Goal: Feedback & Contribution: Submit feedback/report problem

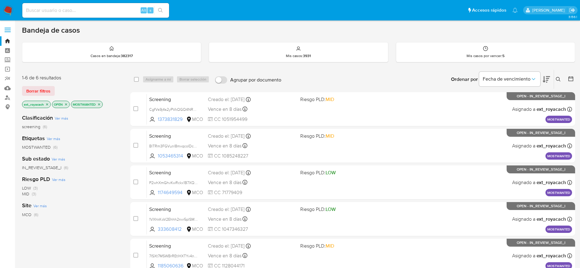
click at [100, 104] on icon "close-filter" at bounding box center [99, 104] width 2 height 2
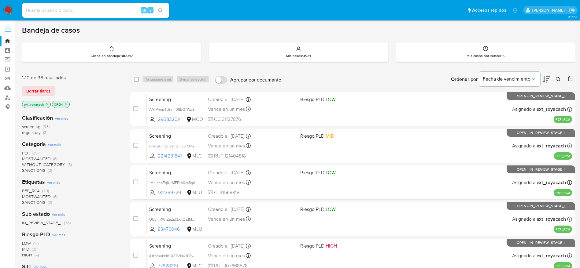
click at [42, 170] on span "SANCTIONS" at bounding box center [33, 171] width 23 height 6
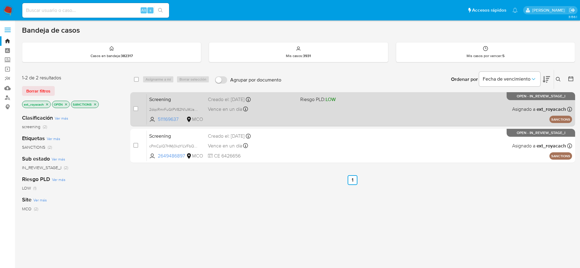
click at [208, 121] on div "Screening 2dqcRmrFuGtPV82N1uMJapYw 511169637 MCO Riesgo PLD: LOW Creado el: 27/…" at bounding box center [359, 109] width 425 height 31
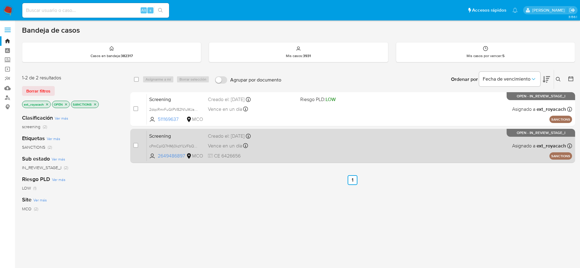
click at [279, 149] on div "Vence en un día Vence el 29/08/2025 18:47:09" at bounding box center [251, 146] width 87 height 8
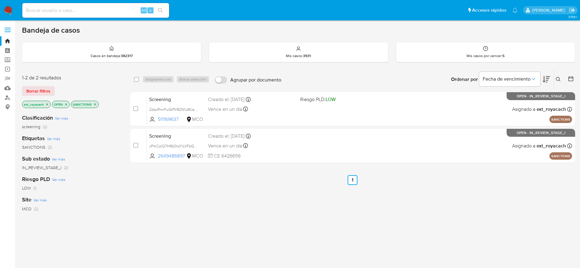
click at [9, 12] on img at bounding box center [8, 10] width 10 height 10
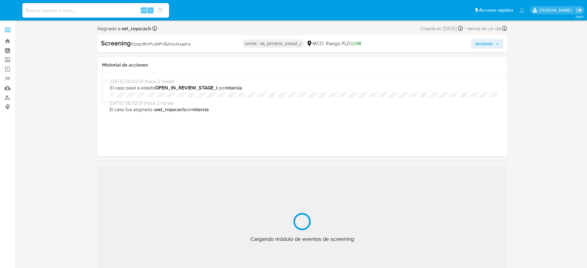
select select "10"
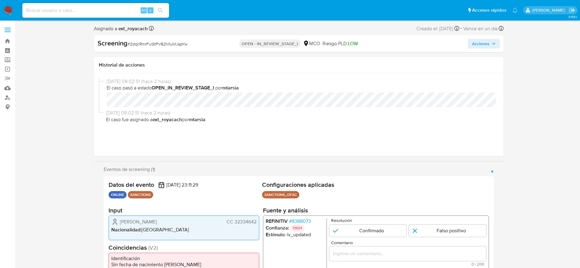
scroll to position [258, 0]
click at [157, 41] on span "# 2dqcRmrFuGtPV82N1uMJapYw" at bounding box center [157, 44] width 60 height 6
copy span "2dqcRmrFuGtPV82N1uMJapYw"
drag, startPoint x: 119, startPoint y: 222, endPoint x: 257, endPoint y: 223, distance: 137.6
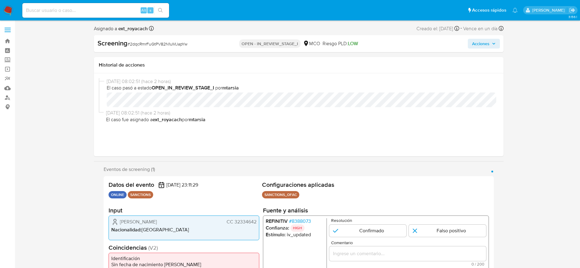
click at [257, 223] on div "Marleny Isaura Grajales de Londoño CC 32334642 Nacionalidad : Colombia" at bounding box center [184, 228] width 151 height 25
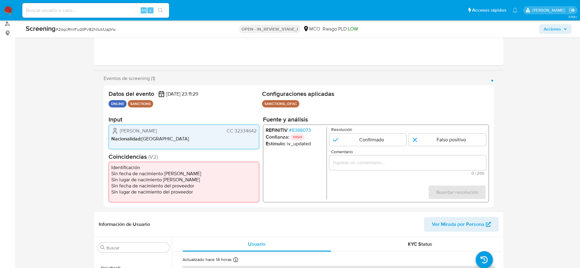
scroll to position [74, 0]
click at [301, 130] on span "# 8388073" at bounding box center [300, 130] width 22 height 6
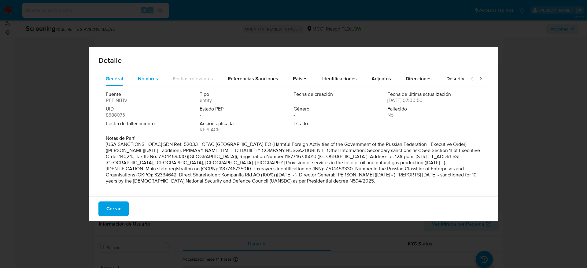
click at [145, 79] on span "Nombres" at bounding box center [148, 78] width 20 height 7
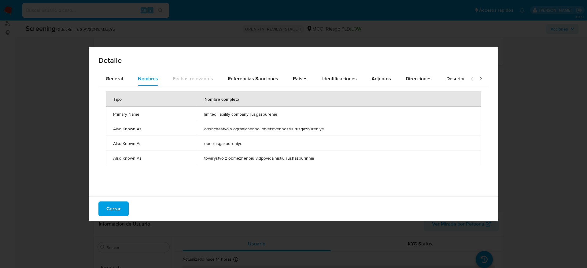
click at [242, 113] on span "limited liability company rusgazburenie" at bounding box center [339, 115] width 270 height 6
click at [310, 76] on button "Países" at bounding box center [300, 79] width 29 height 15
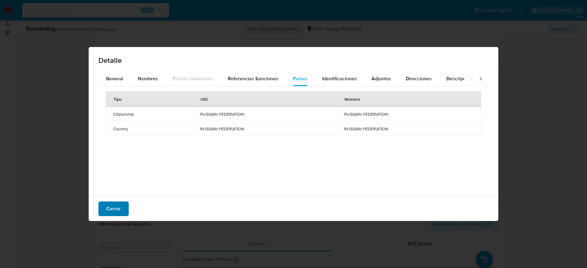
click at [119, 203] on span "Cerrar" at bounding box center [113, 208] width 14 height 13
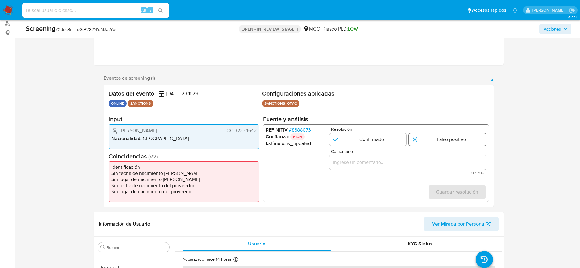
click at [468, 140] on input "1 de 1" at bounding box center [447, 140] width 77 height 12
radio input "true"
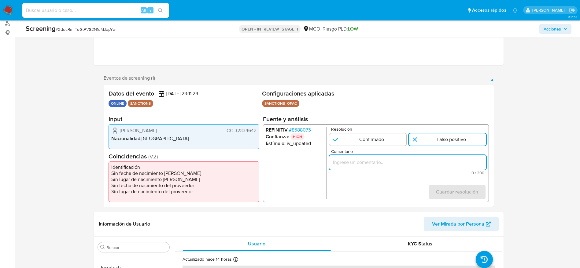
click at [398, 160] on input "Comentario" at bounding box center [407, 163] width 157 height 8
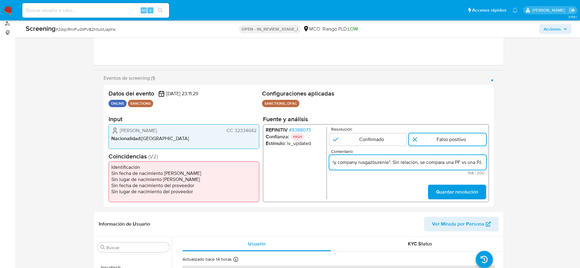
scroll to position [0, 223]
type input "Compara al usuario Marleny Isaura Grajales de Londoño CC 32334642 con el sancio…"
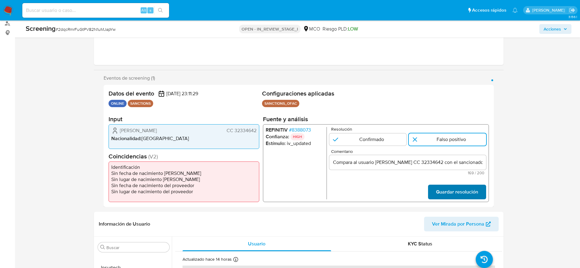
click at [461, 194] on span "Guardar resolución" at bounding box center [457, 192] width 42 height 13
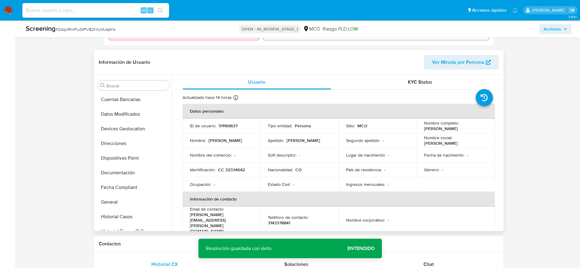
scroll to position [55, 0]
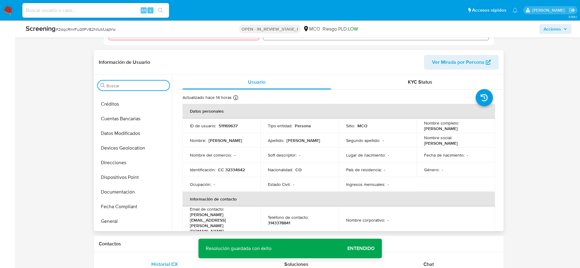
click at [130, 87] on input "Buscar" at bounding box center [136, 86] width 61 height 6
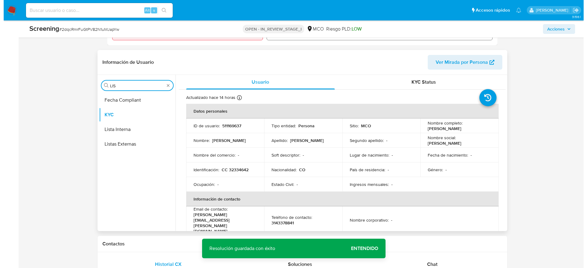
scroll to position [0, 0]
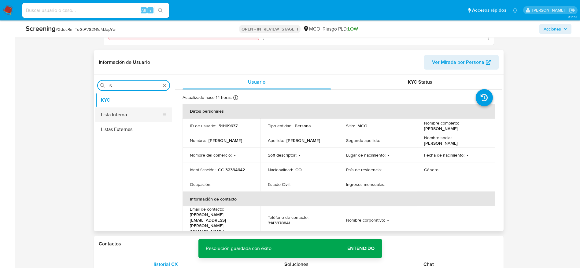
type input "LIS"
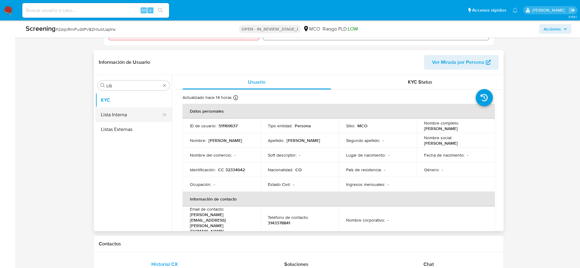
click at [136, 117] on button "Lista Interna" at bounding box center [131, 115] width 72 height 15
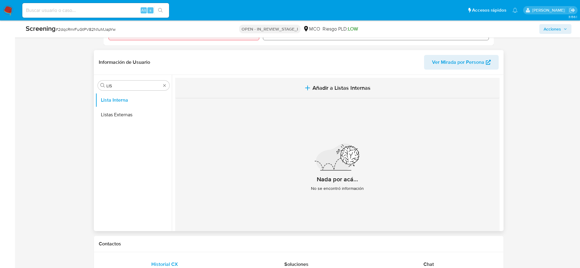
click at [351, 83] on button "Añadir a Listas Internas" at bounding box center [337, 88] width 324 height 20
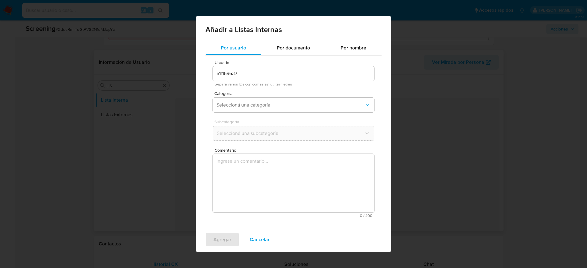
click at [260, 181] on textarea "Comentario" at bounding box center [293, 183] width 161 height 59
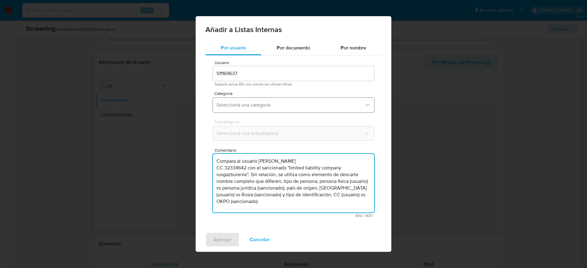
type textarea "Compara al usuario Marleny Isaura Grajales de Londoño CC 32334642 con el sancio…"
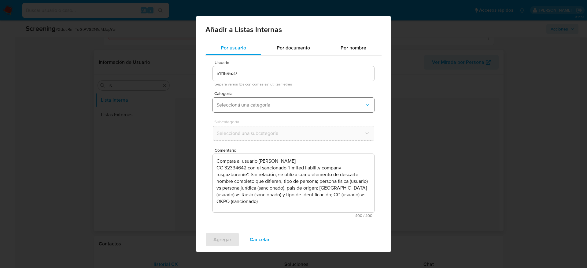
click at [273, 107] on span "Seleccioná una categoría" at bounding box center [290, 105] width 148 height 6
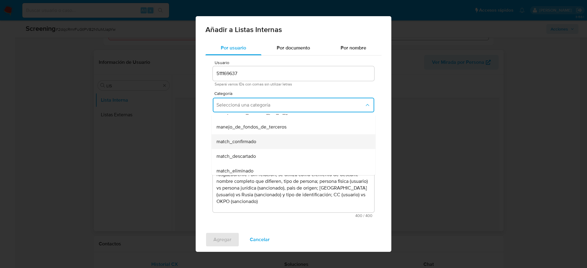
scroll to position [29, 0]
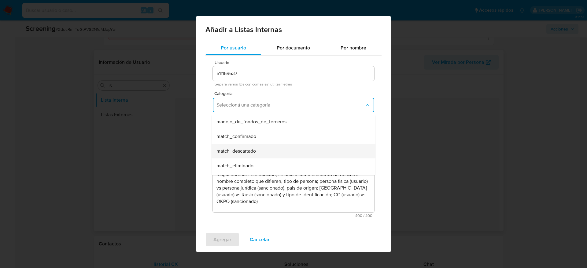
click at [264, 150] on div "match_descartado" at bounding box center [291, 151] width 150 height 15
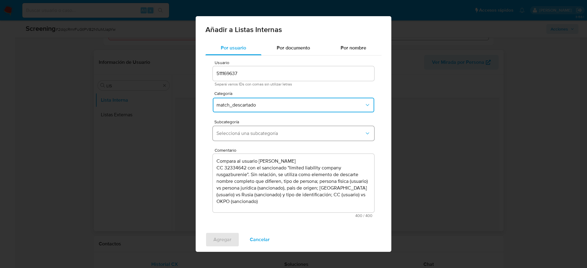
click at [280, 136] on span "Seleccioná una subcategoría" at bounding box center [290, 134] width 148 height 6
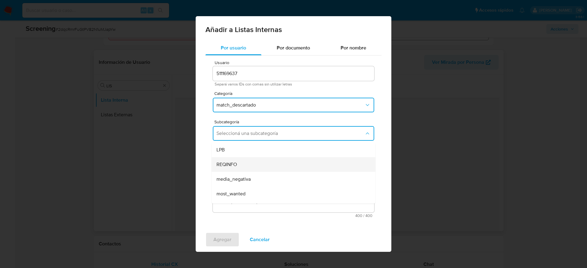
scroll to position [42, 0]
click at [238, 163] on div "pep" at bounding box center [291, 167] width 150 height 15
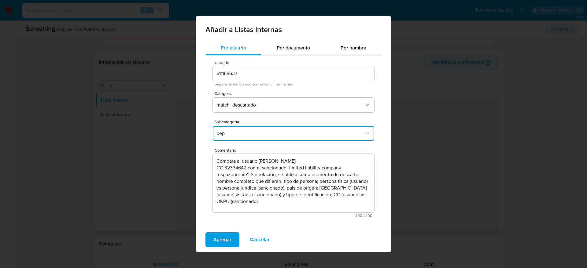
click at [267, 129] on button "pep" at bounding box center [293, 133] width 161 height 15
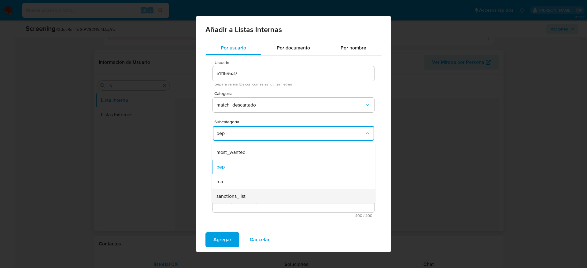
click at [224, 197] on span "sanctions_list" at bounding box center [230, 197] width 29 height 6
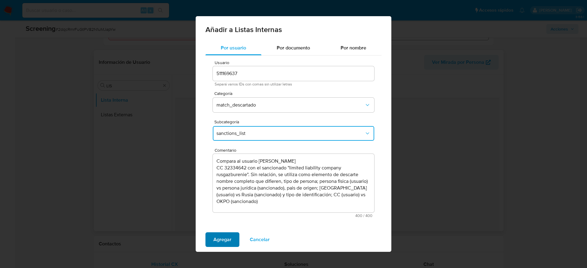
click at [230, 237] on span "Agregar" at bounding box center [222, 239] width 18 height 13
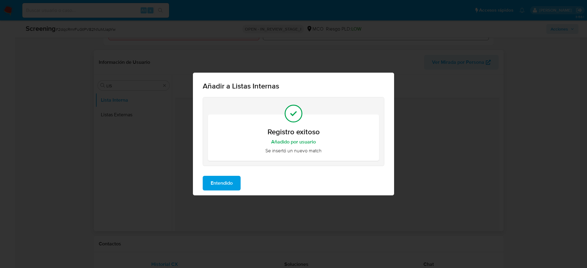
click at [229, 183] on span "Entendido" at bounding box center [222, 183] width 22 height 13
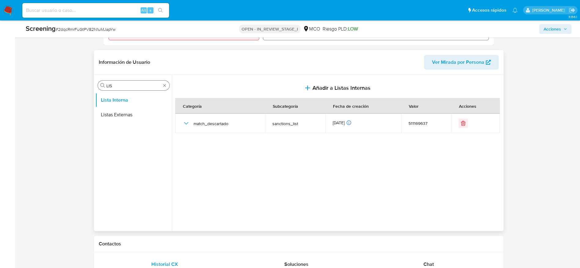
click at [141, 84] on input "LIS" at bounding box center [133, 86] width 54 height 6
type input "RES"
click at [145, 115] on button "Restricciones Nuevo Mundo" at bounding box center [131, 115] width 72 height 15
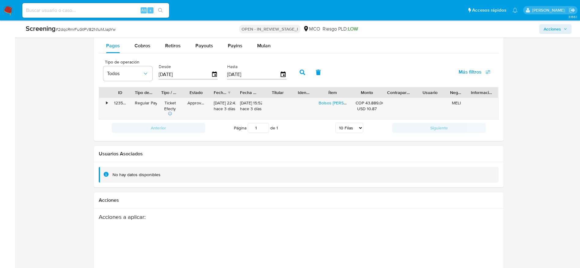
scroll to position [919, 0]
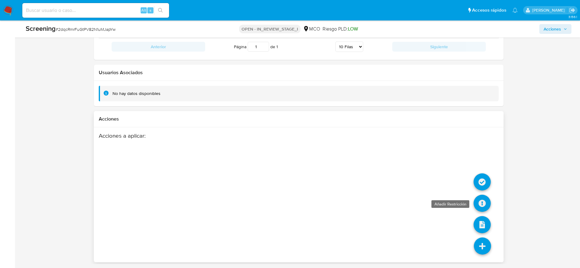
click at [481, 196] on icon at bounding box center [482, 203] width 17 height 17
click at [485, 241] on icon at bounding box center [482, 246] width 17 height 17
click at [483, 179] on icon at bounding box center [482, 182] width 17 height 17
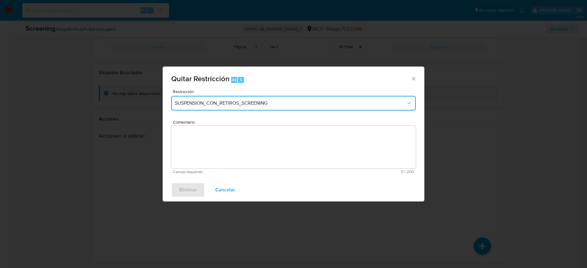
click at [317, 103] on span "SUSPENSION_CON_RETIROS_SCREENING" at bounding box center [290, 103] width 231 height 6
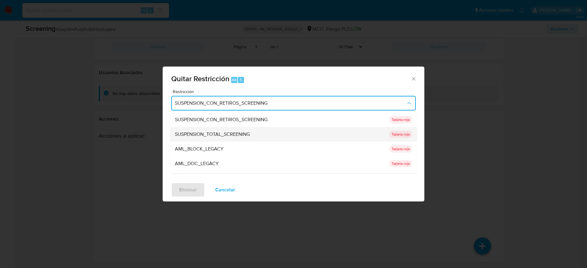
click at [240, 134] on span "SUSPENSION_TOTAL_SCREENING" at bounding box center [212, 134] width 75 height 6
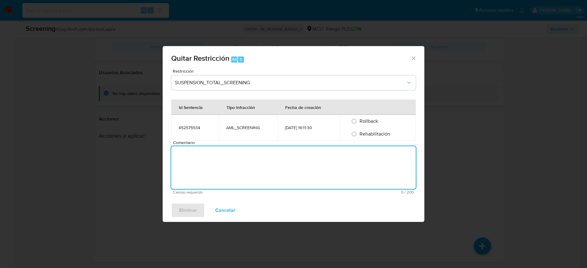
click at [268, 132] on form "Restricción SUSPENSION_TOTAL_SCREENING Id Sentencia Tipo Infracción Fecha de cr…" at bounding box center [293, 132] width 245 height 126
type textarea "SE DESESTIMA MATCH CON LISTAS DE SANCIONES"
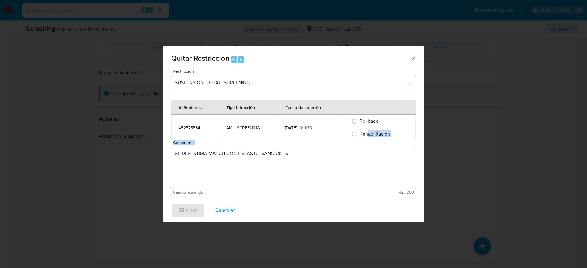
drag, startPoint x: 361, startPoint y: 141, endPoint x: 369, endPoint y: 135, distance: 9.6
click at [369, 135] on form "Restricción SUSPENSION_TOTAL_SCREENING Id Sentencia Tipo Infracción Fecha de cr…" at bounding box center [293, 132] width 245 height 126
click at [369, 135] on span "Rehabilitación" at bounding box center [374, 134] width 31 height 7
click at [359, 135] on input "Rehabilitación" at bounding box center [354, 134] width 10 height 10
radio input "true"
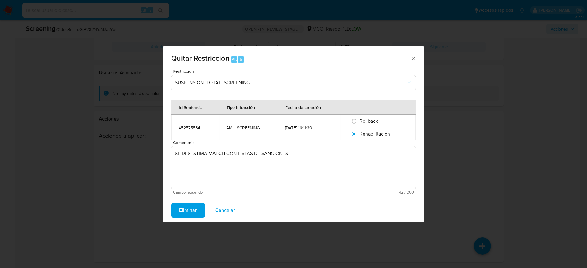
click at [190, 210] on span "Eliminar" at bounding box center [188, 210] width 18 height 13
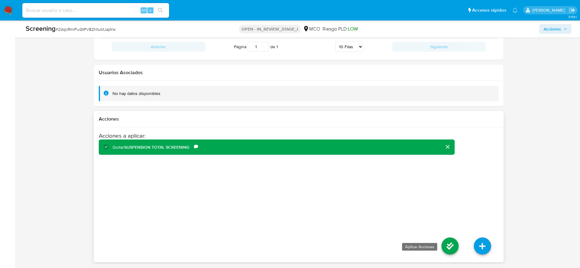
click at [447, 245] on icon at bounding box center [449, 246] width 17 height 17
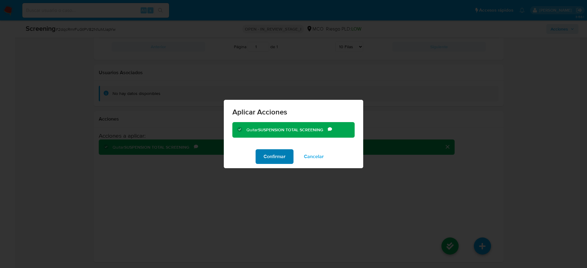
drag, startPoint x: 282, startPoint y: 165, endPoint x: 279, endPoint y: 159, distance: 6.6
click at [279, 159] on div "Confirmar Cancelar" at bounding box center [293, 156] width 139 height 23
click at [279, 159] on span "Confirmar" at bounding box center [275, 156] width 22 height 13
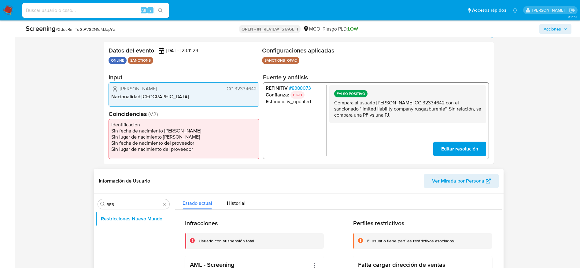
scroll to position [114, 0]
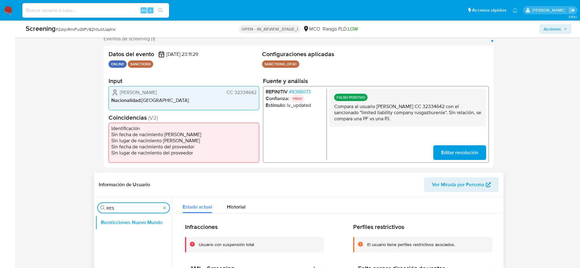
click at [127, 207] on input "RES" at bounding box center [133, 209] width 54 height 6
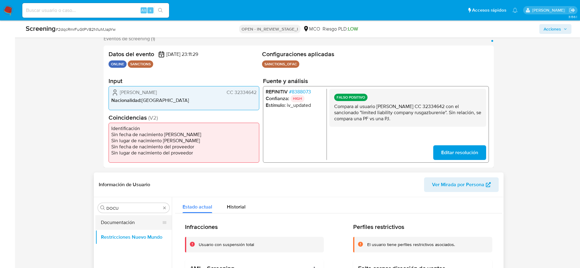
click at [133, 218] on button "Documentación" at bounding box center [131, 223] width 72 height 15
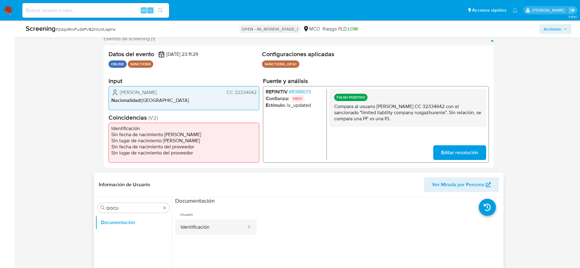
click at [201, 229] on button "Identificación" at bounding box center [211, 228] width 72 height 16
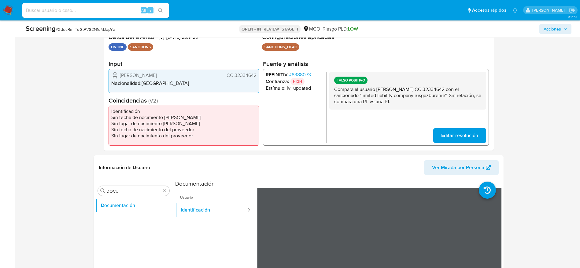
scroll to position [131, 0]
click at [127, 187] on div "Buscar DOCU" at bounding box center [134, 191] width 72 height 10
drag, startPoint x: 127, startPoint y: 187, endPoint x: 124, endPoint y: 190, distance: 4.3
click at [124, 190] on div "Buscar DOCU" at bounding box center [134, 191] width 72 height 10
click at [124, 190] on input "DOCU" at bounding box center [133, 191] width 54 height 6
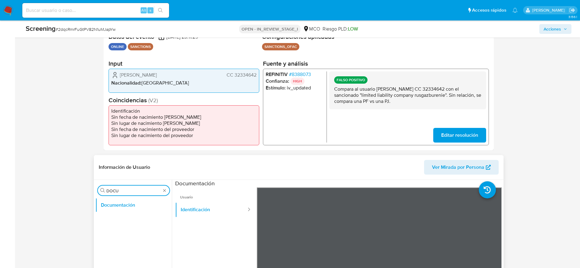
click at [124, 190] on input "DOCU" at bounding box center [133, 191] width 54 height 6
click at [131, 213] on button "Restricciones Nuevo Mundo" at bounding box center [131, 220] width 72 height 15
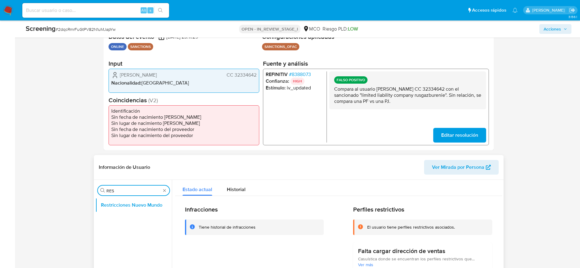
click at [139, 189] on input "RES" at bounding box center [133, 191] width 54 height 6
type input "LIS"
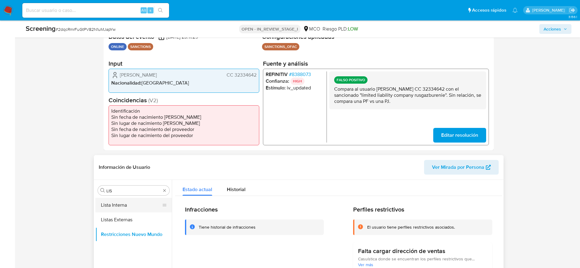
click at [127, 208] on button "Lista Interna" at bounding box center [131, 205] width 72 height 15
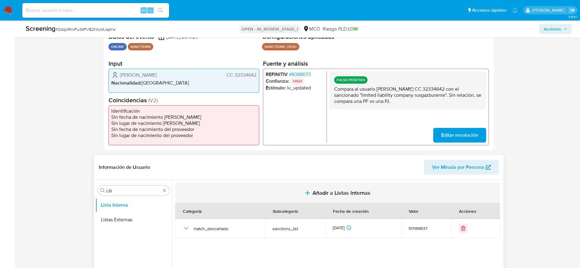
click at [311, 192] on button "Añadir a Listas Internas" at bounding box center [337, 193] width 324 height 20
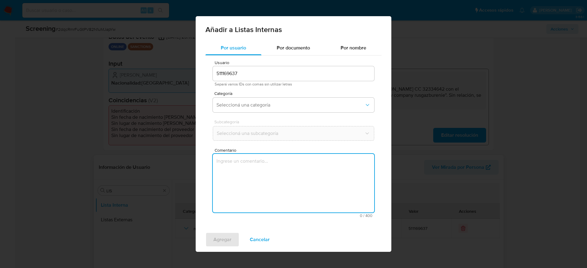
click at [311, 192] on textarea "Comentario" at bounding box center [293, 183] width 161 height 59
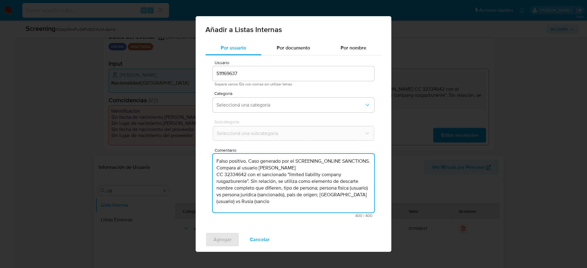
drag, startPoint x: 284, startPoint y: 187, endPoint x: 308, endPoint y: 221, distance: 42.0
click at [308, 221] on div "Usuario 511169637 Separá varios IDs con comas sin utilizar letras Categoría Sel…" at bounding box center [293, 139] width 176 height 167
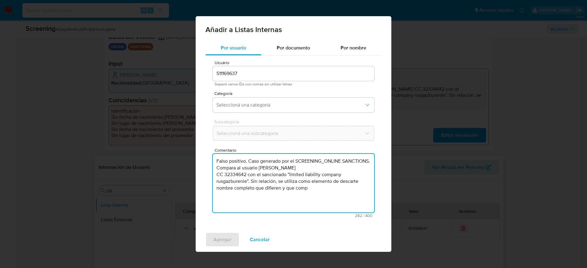
type textarea "Falso positivo. Caso generado por el SCREENING_ONLINE SANCTIONS. Compara al usu…"
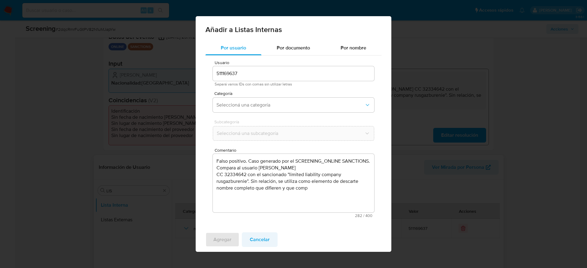
click at [269, 241] on span "Cancelar" at bounding box center [260, 239] width 20 height 13
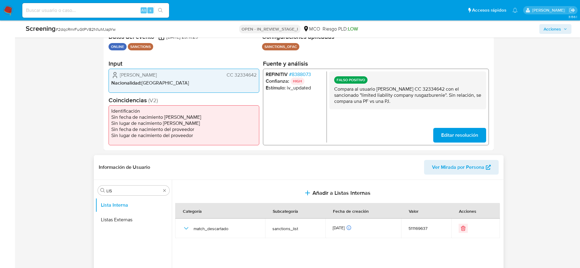
click at [300, 251] on div at bounding box center [337, 258] width 330 height 157
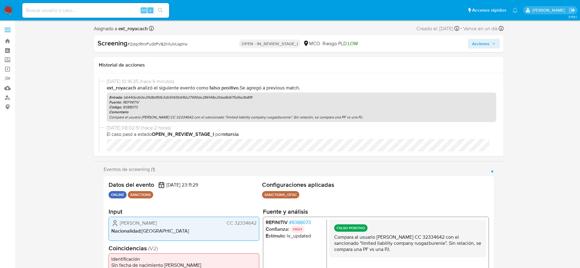
click at [493, 42] on icon "button" at bounding box center [494, 44] width 4 height 4
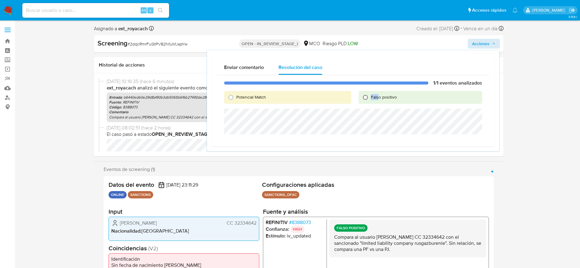
drag, startPoint x: 379, startPoint y: 94, endPoint x: 363, endPoint y: 100, distance: 16.7
click at [363, 100] on div "Falso positivo" at bounding box center [421, 97] width 124 height 13
click at [363, 100] on input "Falso positivo" at bounding box center [365, 98] width 10 height 10
radio input "true"
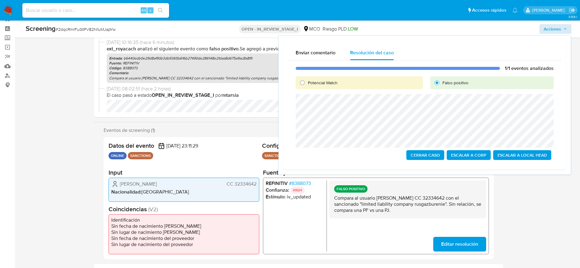
scroll to position [21, 0]
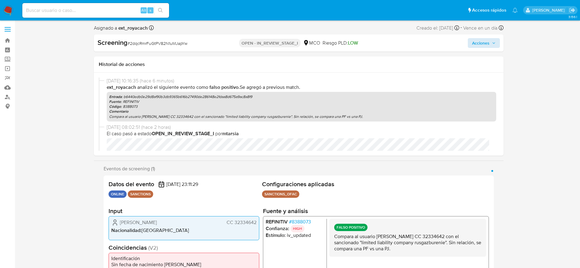
scroll to position [0, 0]
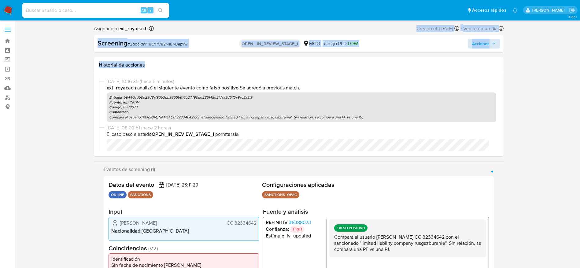
drag, startPoint x: 235, startPoint y: 67, endPoint x: 188, endPoint y: -40, distance: 116.5
click at [494, 40] on span "Acciones" at bounding box center [484, 43] width 24 height 9
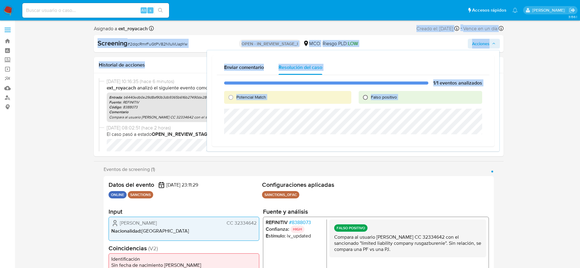
click at [370, 98] on input "Falso positivo" at bounding box center [365, 98] width 10 height 10
radio input "true"
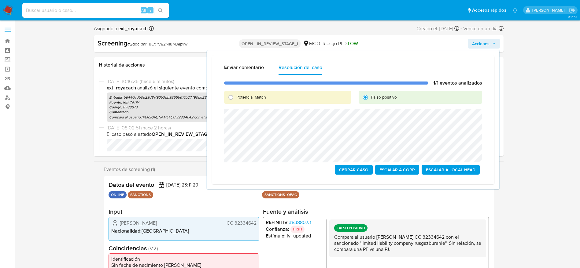
click at [361, 169] on span "Cerrar Caso" at bounding box center [353, 170] width 29 height 9
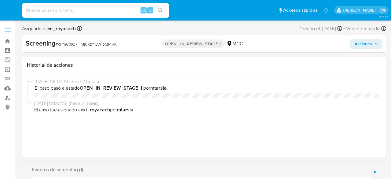
select select "10"
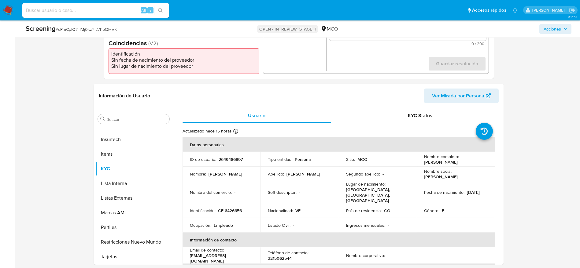
scroll to position [203, 0]
click at [118, 121] on input "Buscar" at bounding box center [136, 119] width 61 height 6
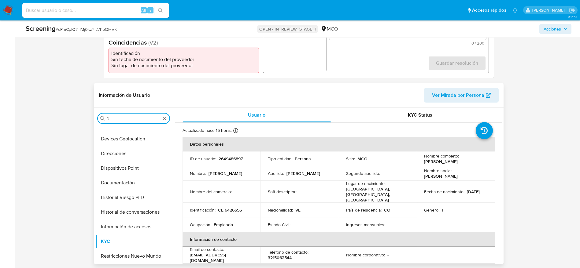
scroll to position [0, 0]
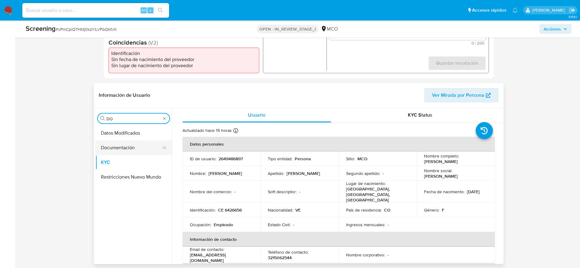
type input "DO"
click at [134, 151] on button "Documentación" at bounding box center [131, 148] width 72 height 15
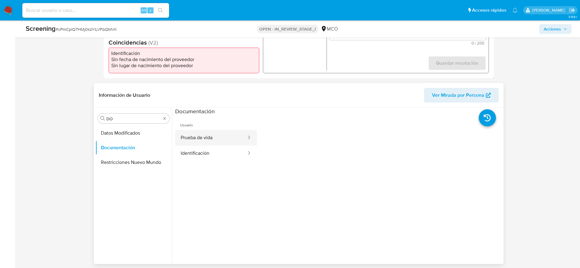
click at [202, 144] on button "Prueba de vida" at bounding box center [211, 138] width 72 height 16
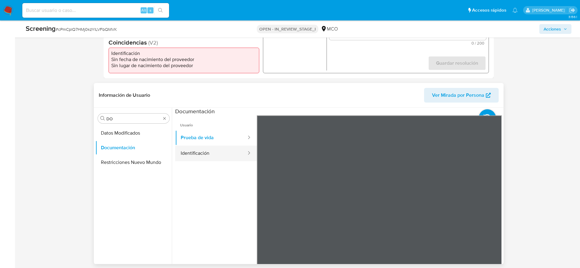
click at [198, 153] on button "Identificación" at bounding box center [211, 154] width 72 height 16
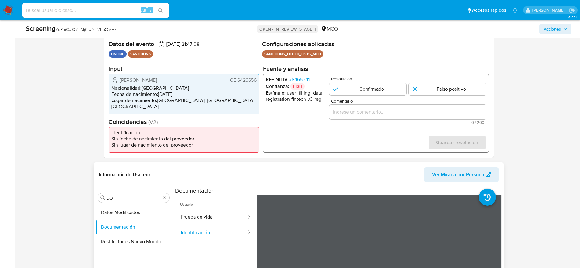
scroll to position [124, 0]
click at [299, 80] on span "# 8465341" at bounding box center [299, 80] width 21 height 6
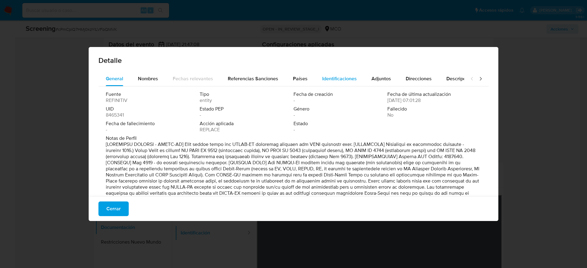
click at [326, 80] on span "Identificaciones" at bounding box center [339, 78] width 35 height 7
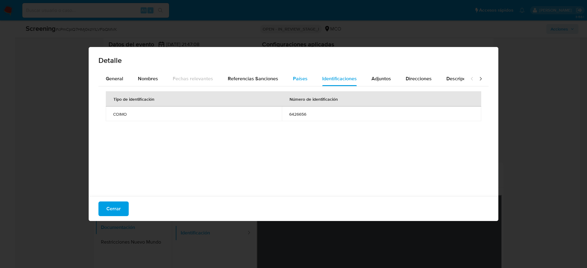
click at [301, 79] on span "Países" at bounding box center [300, 78] width 15 height 7
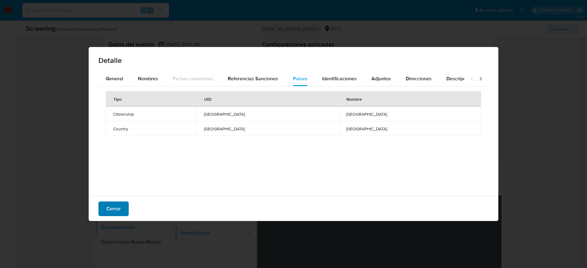
click at [126, 179] on button "Cerrar" at bounding box center [113, 209] width 30 height 15
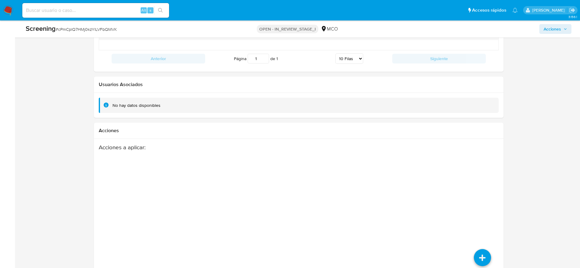
scroll to position [907, 0]
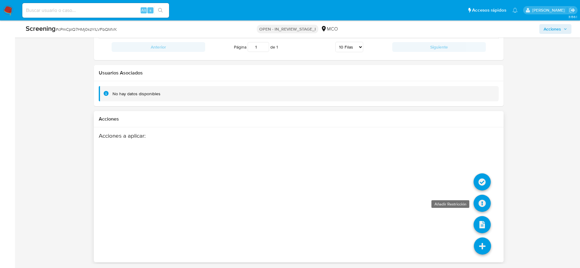
click at [391, 179] on icon at bounding box center [482, 203] width 17 height 17
click at [391, 179] on icon at bounding box center [482, 182] width 17 height 17
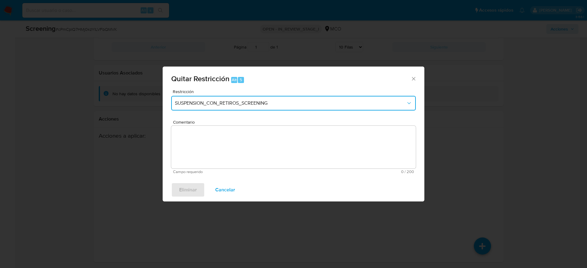
click at [293, 106] on span "SUSPENSION_CON_RETIROS_SCREENING" at bounding box center [290, 103] width 231 height 6
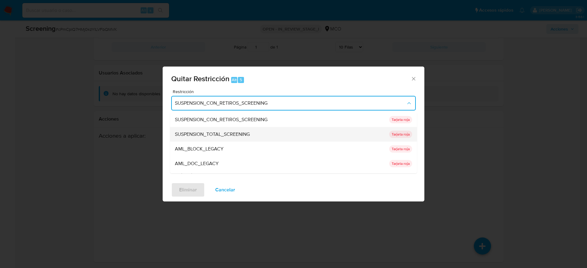
click at [241, 134] on span "SUSPENSION_TOTAL_SCREENING" at bounding box center [212, 134] width 75 height 6
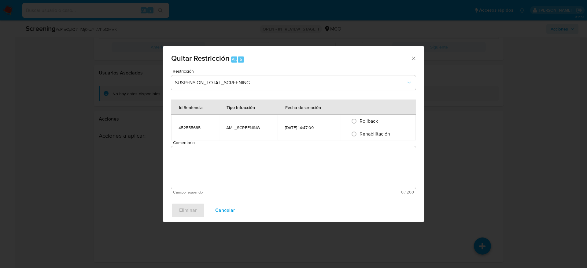
click at [362, 133] on span "Rehabilitación" at bounding box center [374, 134] width 31 height 7
click at [359, 133] on input "Rehabilitación" at bounding box center [354, 134] width 10 height 10
radio input "true"
click at [282, 174] on textarea "Comentario" at bounding box center [293, 167] width 245 height 43
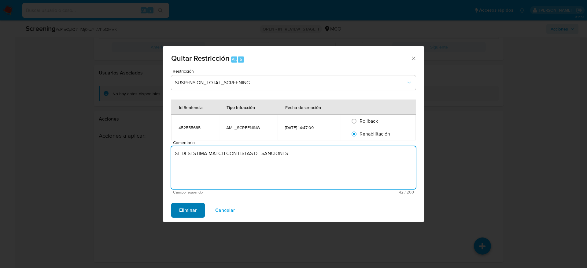
type textarea "SE DESESTIMA MATCH CON LISTAS DE SANCIONES"
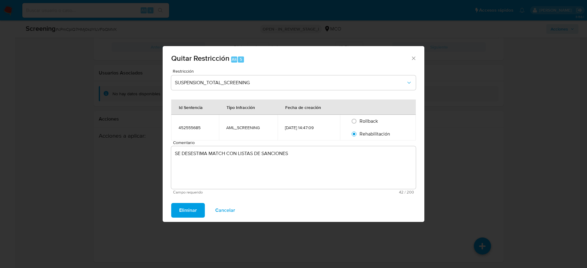
click at [185, 179] on span "Eliminar" at bounding box center [188, 210] width 18 height 13
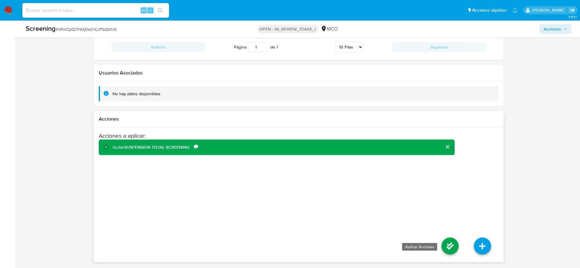
click at [391, 179] on icon at bounding box center [449, 246] width 17 height 17
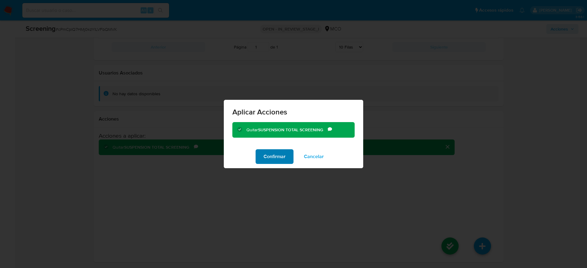
click at [279, 155] on span "Confirmar" at bounding box center [275, 156] width 22 height 13
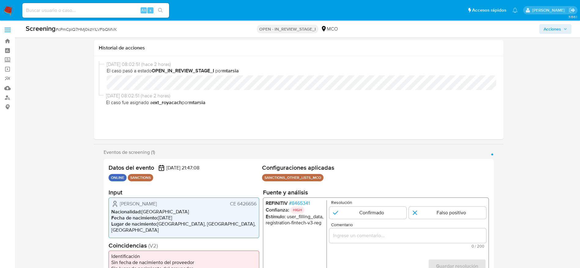
scroll to position [60, 0]
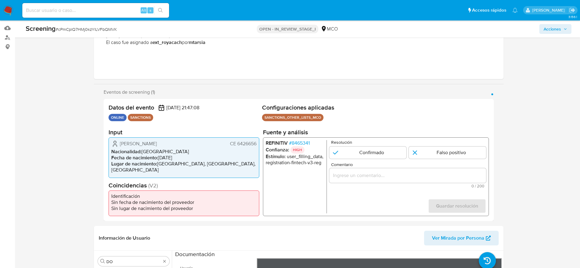
drag, startPoint x: 115, startPoint y: 145, endPoint x: 257, endPoint y: 146, distance: 141.5
click at [257, 146] on div "Natalia Concepcion Brito de Reyes CE 6426656 Nacionalidad : Venezuela Fecha de …" at bounding box center [184, 158] width 151 height 40
click at [294, 142] on span "# 8465341" at bounding box center [299, 143] width 21 height 6
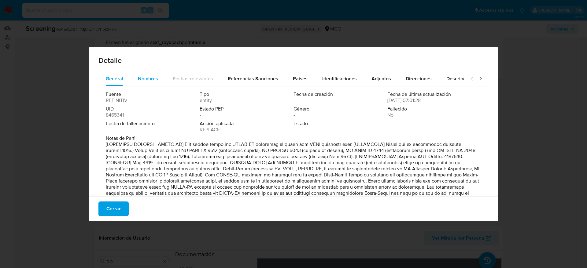
click at [143, 81] on span "Nombres" at bounding box center [148, 78] width 20 height 7
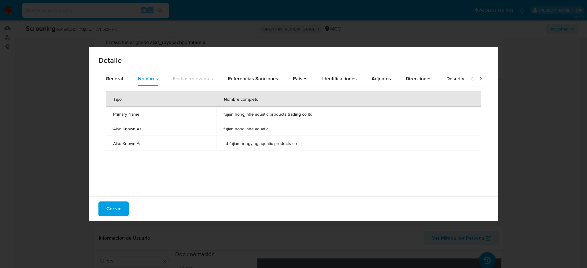
click at [272, 112] on span "fujian hongjinhe aquatic products trading co ltd" at bounding box center [348, 115] width 250 height 6
click at [124, 179] on button "Cerrar" at bounding box center [113, 209] width 30 height 15
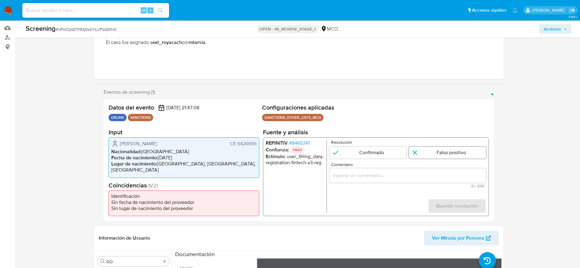
click at [391, 156] on input "1 de 1" at bounding box center [447, 153] width 77 height 12
radio input "true"
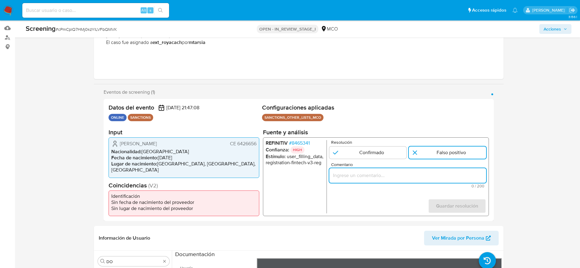
click at [391, 176] on input "Comentario" at bounding box center [407, 176] width 157 height 8
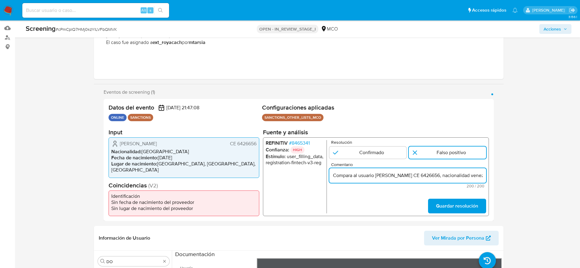
scroll to position [0, 288]
click at [391, 173] on input "Compara al usuario Natalia Concepcion Brito de Reyes CE 6426656, nacionalidad v…" at bounding box center [407, 176] width 157 height 8
type input "Compara al usuario Natalia Concepcion Brito de Reyes con el sancionado "fujian …"
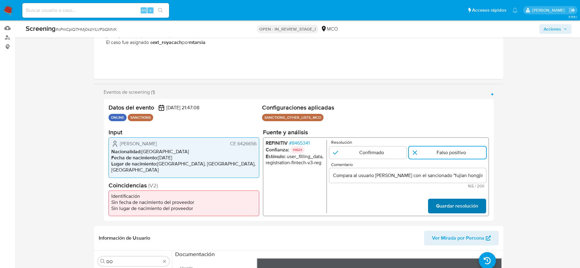
click at [391, 179] on span "Guardar resolución" at bounding box center [457, 206] width 42 height 13
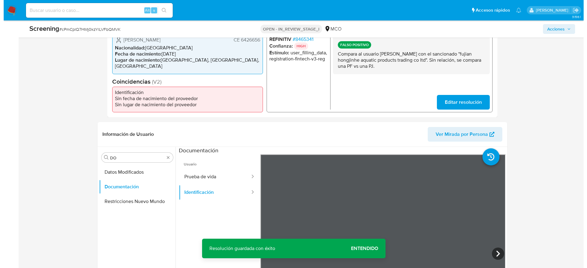
scroll to position [165, 0]
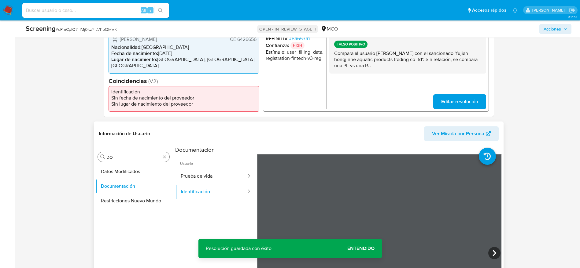
click at [131, 158] on input "DO" at bounding box center [133, 158] width 54 height 6
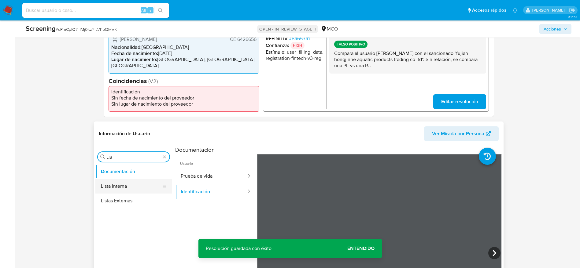
type input "LIS"
click at [139, 179] on button "Lista Interna" at bounding box center [131, 186] width 72 height 15
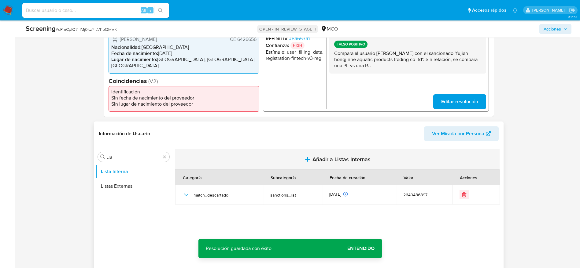
click at [282, 163] on button "Añadir a Listas Internas" at bounding box center [337, 159] width 324 height 20
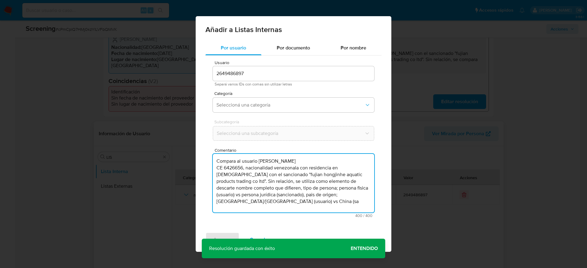
click at [289, 179] on textarea "Compara al usuario Natalia Concepcion Brito de Reyes CE 6426656, nacionalidad v…" at bounding box center [293, 183] width 161 height 59
type textarea "Compara al usuario Natalia Concepcion Brito de Reyes CE 6426656, nacionalidad v…"
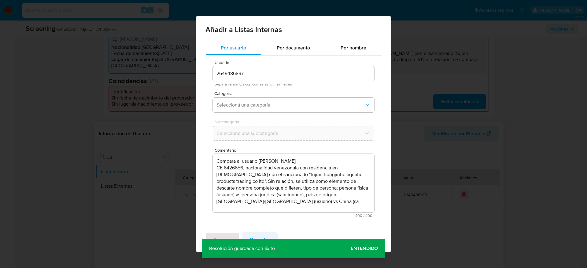
click at [252, 179] on span "Cancelar" at bounding box center [260, 239] width 20 height 13
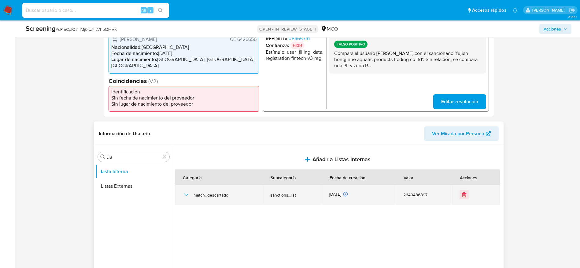
click at [187, 179] on icon "button" at bounding box center [186, 195] width 4 height 2
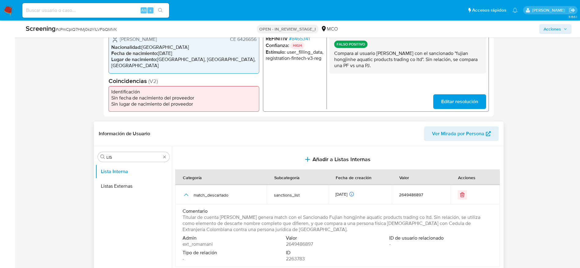
click at [308, 179] on span "Titular de cuenta Natalia Concepcion Brito de Reyes genera match con el Sancion…" at bounding box center [337, 224] width 309 height 18
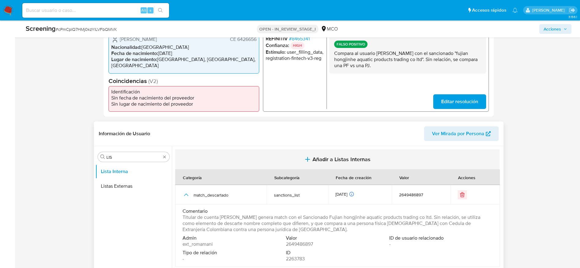
click at [323, 159] on span "Añadir a Listas Internas" at bounding box center [341, 159] width 58 height 7
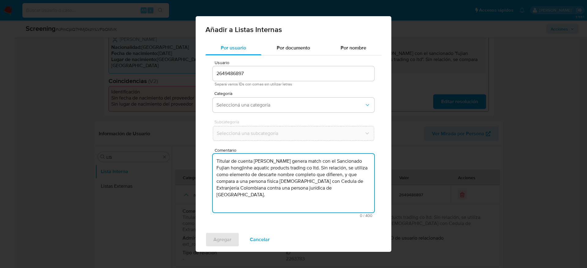
click at [313, 178] on textarea "Titular de cuenta Natalia Concepcion Brito de Reyes genera match con el Sancion…" at bounding box center [293, 183] width 161 height 59
type textarea "Titular de cuenta Natalia Concepcion Brito de Reyes genera match con el Sancion…"
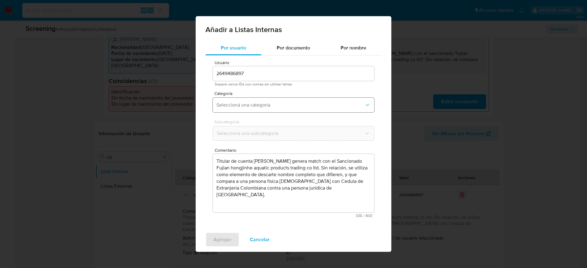
click at [262, 105] on span "Seleccioná una categoría" at bounding box center [290, 105] width 148 height 6
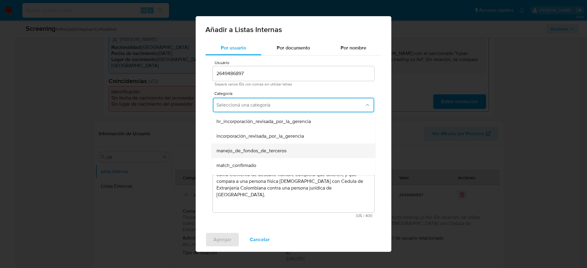
scroll to position [21, 0]
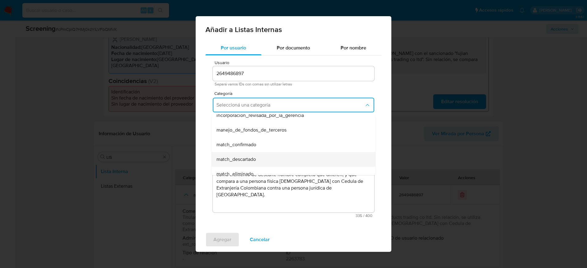
click at [251, 155] on div "match_descartado" at bounding box center [291, 159] width 150 height 15
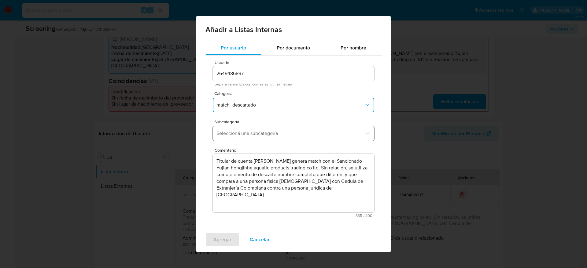
click at [267, 133] on span "Seleccioná una subcategoría" at bounding box center [290, 134] width 148 height 6
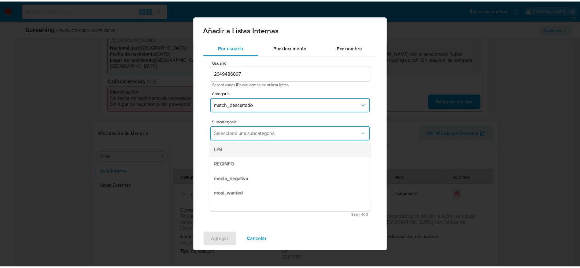
scroll to position [42, 0]
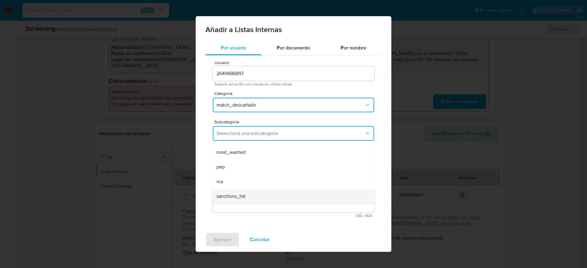
click at [232, 179] on div "sanctions_list" at bounding box center [291, 196] width 150 height 15
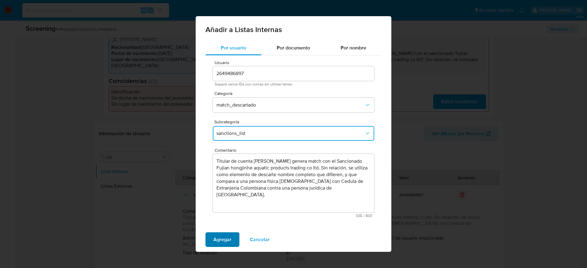
click at [227, 179] on span "Agregar" at bounding box center [222, 239] width 18 height 13
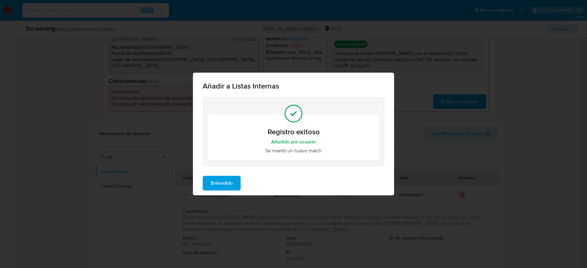
click at [226, 179] on span "Entendido" at bounding box center [222, 183] width 22 height 13
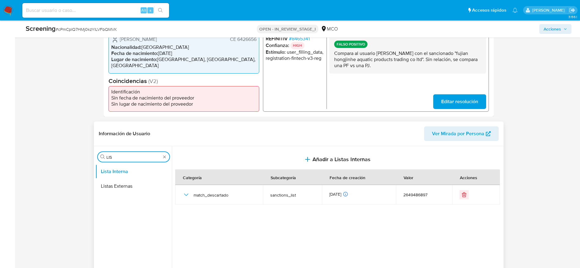
click at [120, 155] on input "LIS" at bounding box center [133, 158] width 54 height 6
type input "RE"
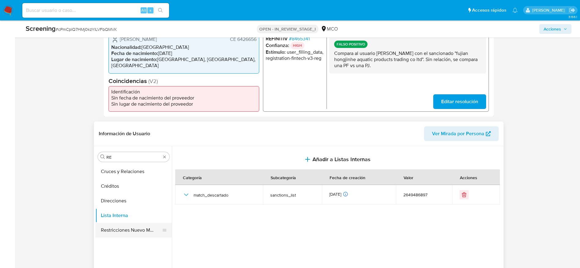
click at [137, 179] on button "Restricciones Nuevo Mundo" at bounding box center [131, 230] width 72 height 15
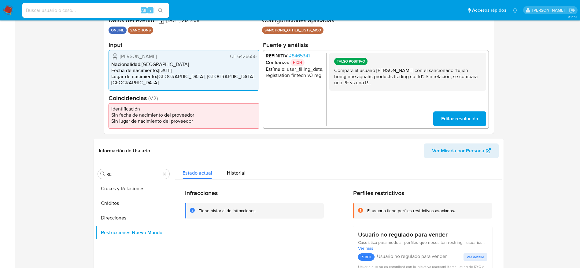
scroll to position [0, 0]
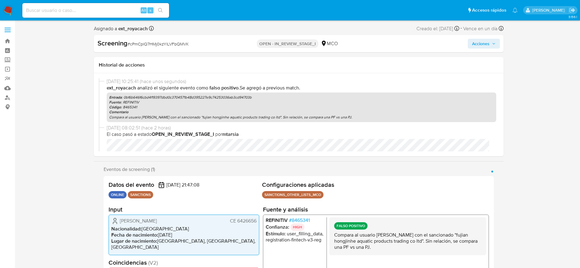
click at [391, 45] on span "Acciones" at bounding box center [480, 44] width 17 height 10
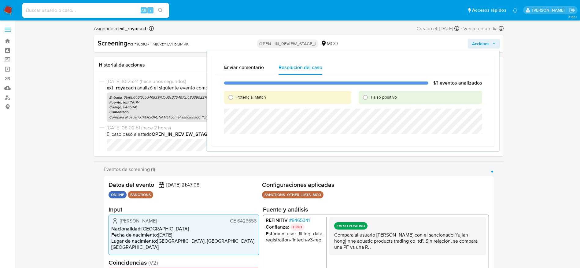
click at [377, 97] on span "Falso positivo" at bounding box center [384, 97] width 26 height 6
click at [370, 97] on input "Falso positivo" at bounding box center [365, 98] width 10 height 10
radio input "true"
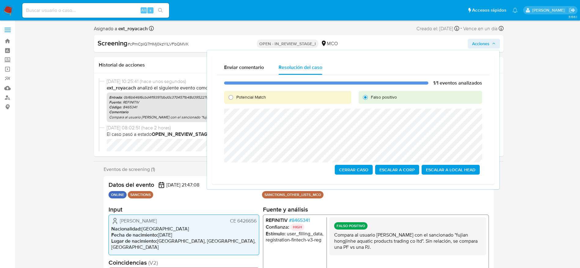
click at [354, 168] on span "Cerrar Caso" at bounding box center [353, 170] width 29 height 9
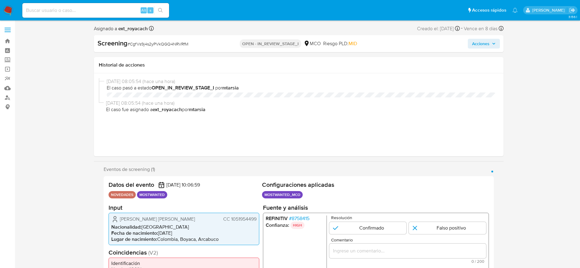
select select "10"
click at [160, 42] on span "# CgfVs9j4s2yPVkQGQ4NRVRfM" at bounding box center [157, 44] width 61 height 6
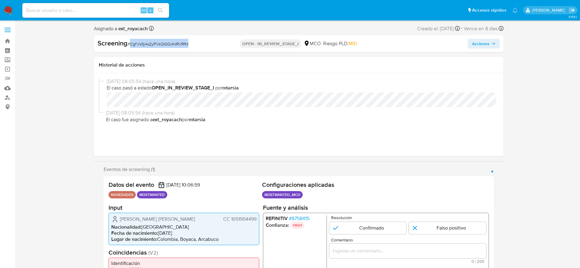
copy span "CgfVs9j4s2yPVkQGQ4NRVRfM"
click at [160, 42] on span "# CgfVs9j4s2yPVkQGQ4NRVRfM" at bounding box center [157, 44] width 61 height 6
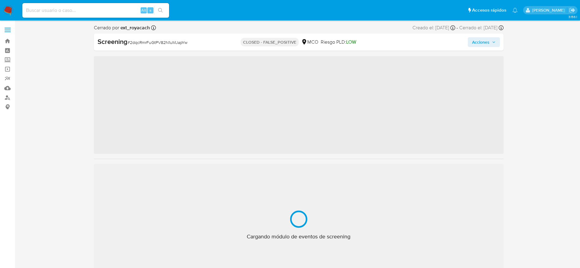
scroll to position [258, 0]
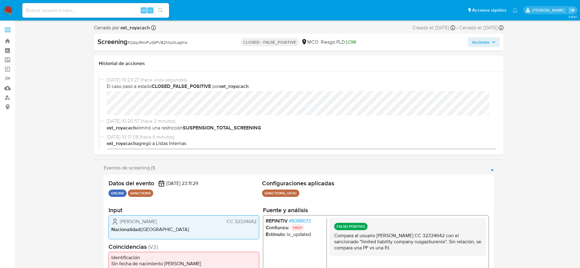
select select "10"
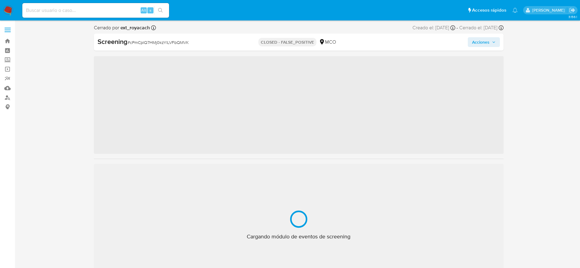
scroll to position [258, 0]
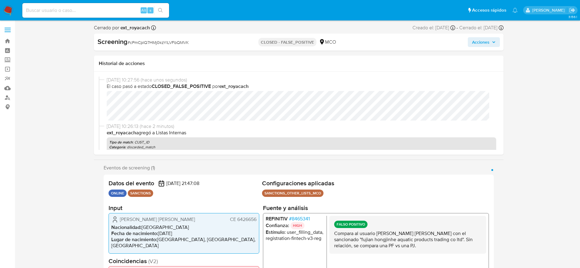
select select "10"
click at [159, 45] on span "# cPmCplQ7HMj0kzYlLVFbQMVK" at bounding box center [157, 42] width 61 height 6
copy span "cPmCplQ7HMj0kzYlLVFbQMVK"
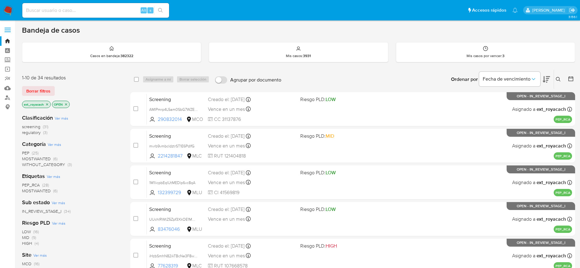
click at [36, 133] on span "regulatory" at bounding box center [31, 133] width 19 height 6
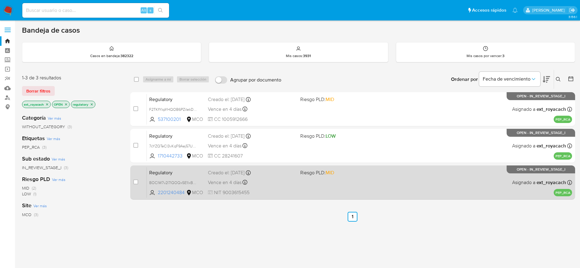
click at [292, 174] on div "Creado el: 27/08/2025 Creado el: 27/08/2025 17:35:09" at bounding box center [251, 173] width 87 height 7
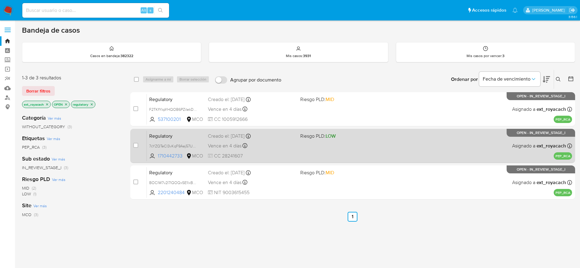
click at [233, 138] on div "Creado el: 27/08/2025 Creado el: 27/08/2025 20:17:21" at bounding box center [251, 136] width 87 height 7
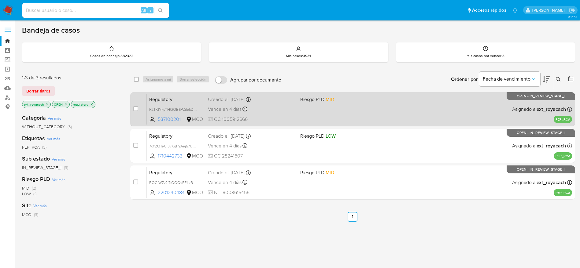
click at [258, 103] on div "Regulatory F2TKfYkpYHQOB6PZiIekDPHr 537100201 MCO Riesgo PLD: MID Creado el: 27…" at bounding box center [359, 109] width 425 height 31
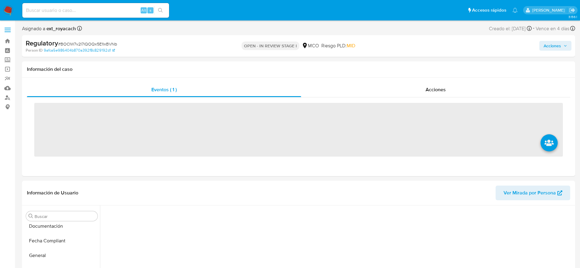
scroll to position [258, 0]
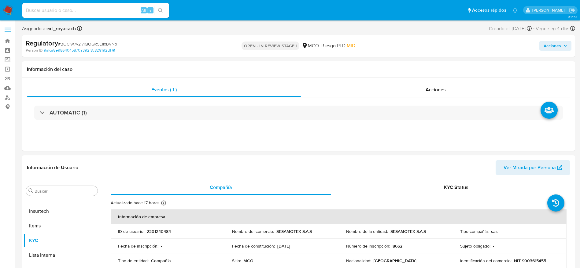
select select "10"
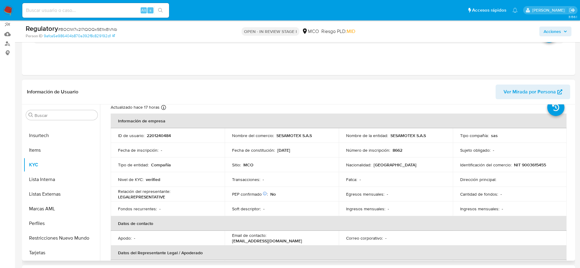
scroll to position [19, 0]
drag, startPoint x: 275, startPoint y: 136, endPoint x: 285, endPoint y: 138, distance: 9.3
click at [285, 138] on p "SESAMOTEX S.A.S" at bounding box center [293, 137] width 35 height 6
drag, startPoint x: 389, startPoint y: 135, endPoint x: 427, endPoint y: 136, distance: 38.2
click at [427, 136] on div "Nombre de la entidad : SESAMOTEX S.A.S" at bounding box center [395, 137] width 99 height 6
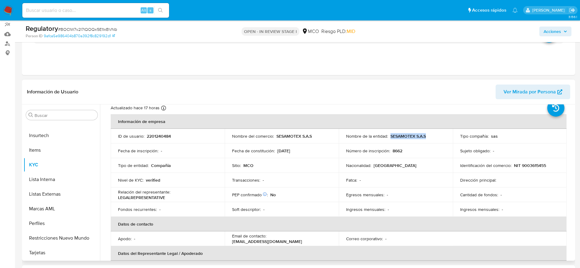
copy p "SESAMOTEX S.A.S"
click at [86, 27] on span "# BOCIW7v2I7lQOQx5E1lxBVNb" at bounding box center [87, 29] width 59 height 6
copy span "BOCIW7v2I7lQOQx5E1lxBVNb"
drag, startPoint x: 390, startPoint y: 137, endPoint x: 421, endPoint y: 139, distance: 31.0
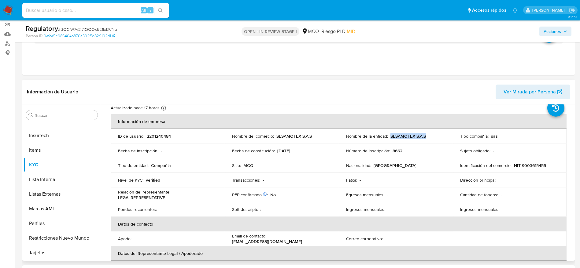
click at [421, 139] on td "Nombre de la entidad : SESAMOTEX S.A.S" at bounding box center [396, 136] width 114 height 15
copy p "SESAMOTEX S.A.S"
click at [530, 166] on p "NIT 9003615455" at bounding box center [530, 166] width 32 height 6
copy p "9003615455"
click at [530, 166] on p "NIT 9003615455" at bounding box center [530, 166] width 32 height 6
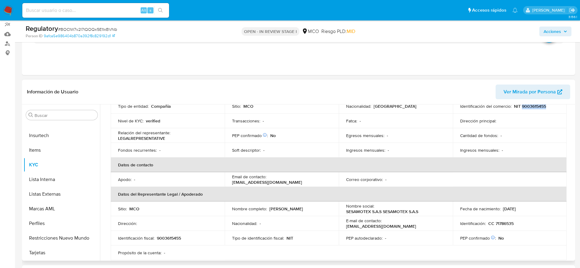
scroll to position [92, 0]
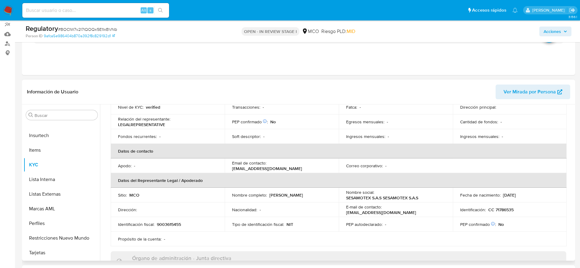
drag, startPoint x: 268, startPoint y: 194, endPoint x: 326, endPoint y: 196, distance: 58.4
click at [326, 196] on div "Nombre completo : Wilfredo Adarve Cuellar" at bounding box center [281, 196] width 99 height 6
copy p "Wilfredo Adarve Cuellar"
click at [175, 224] on p "9003615455" at bounding box center [169, 225] width 24 height 6
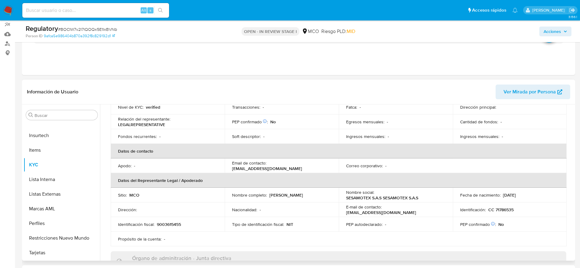
click at [500, 207] on p "CC 71786535" at bounding box center [500, 210] width 25 height 6
copy p "71786535"
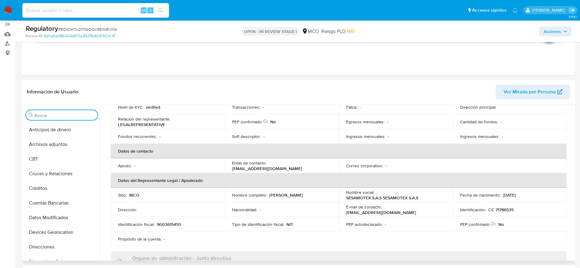
click at [64, 118] on input "Buscar" at bounding box center [65, 116] width 61 height 6
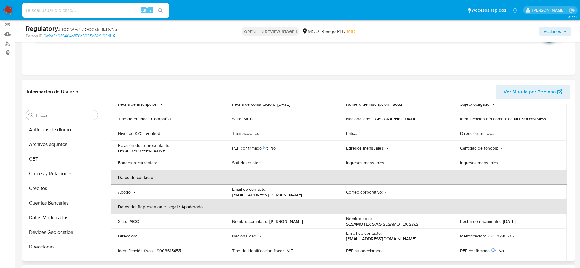
scroll to position [68, 0]
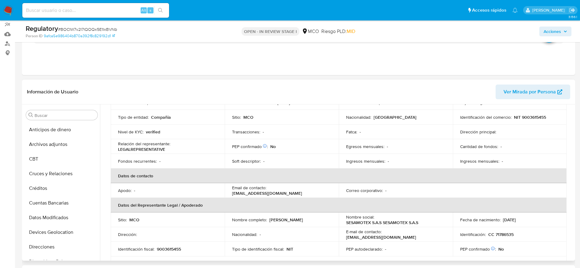
drag, startPoint x: 268, startPoint y: 218, endPoint x: 319, endPoint y: 219, distance: 51.4
click at [319, 219] on div "Nombre completo : Wilfredo Adarve Cuellar" at bounding box center [281, 220] width 99 height 6
copy p "Wilfredo Adarve Cuellar"
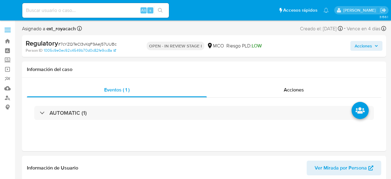
select select "10"
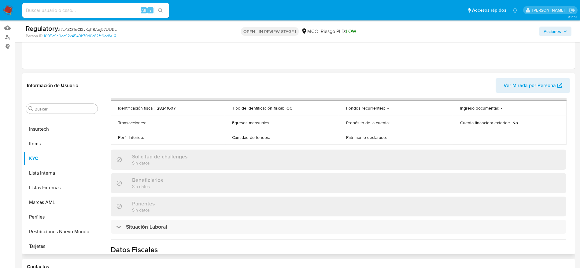
scroll to position [202, 0]
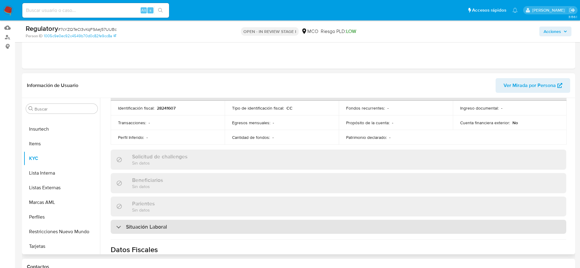
click at [178, 179] on div "Situación Laboral" at bounding box center [338, 227] width 455 height 14
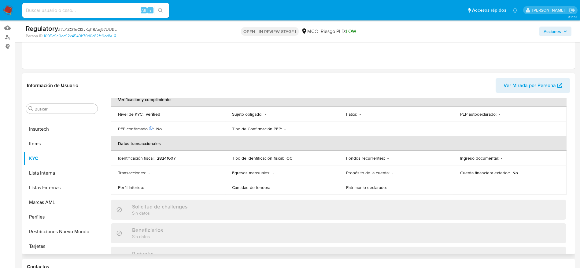
scroll to position [152, 0]
click at [71, 179] on button "Listas Externas" at bounding box center [60, 188] width 72 height 15
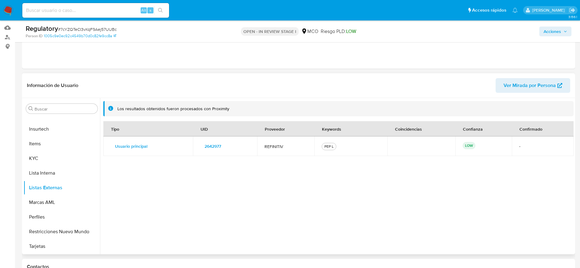
click at [334, 161] on div "Tipo UID Proveedor Keywords Coincidencias Confianza Confirmado Usuario principa…" at bounding box center [338, 185] width 470 height 129
click at [221, 146] on span "2642977" at bounding box center [213, 146] width 17 height 9
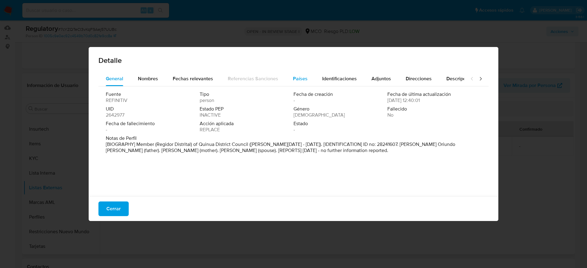
click at [302, 83] on div "Países" at bounding box center [300, 79] width 15 height 15
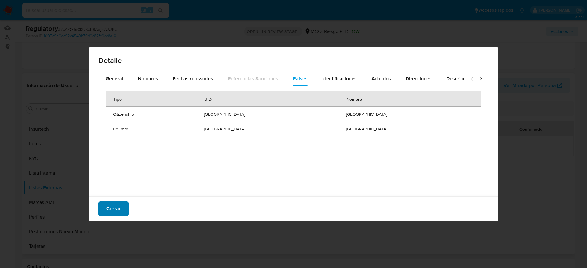
click at [111, 179] on span "Cerrar" at bounding box center [113, 208] width 14 height 13
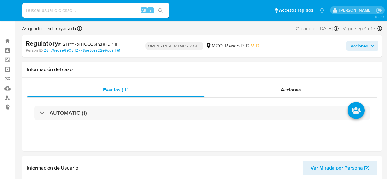
select select "10"
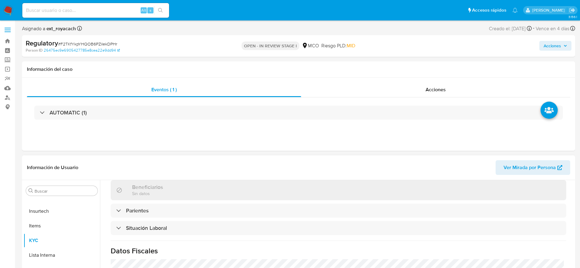
scroll to position [279, 0]
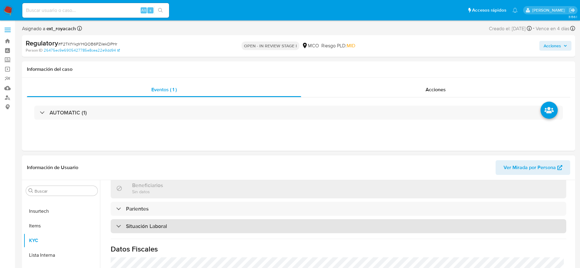
click at [206, 179] on div "Situación Laboral" at bounding box center [338, 226] width 455 height 14
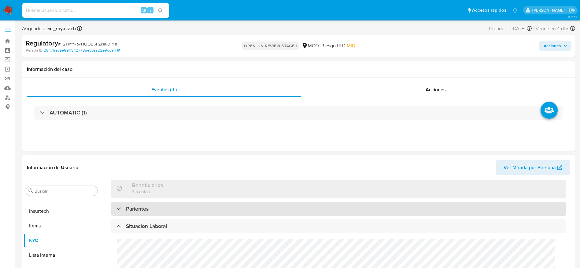
click at [201, 179] on div "Parientes" at bounding box center [338, 209] width 455 height 14
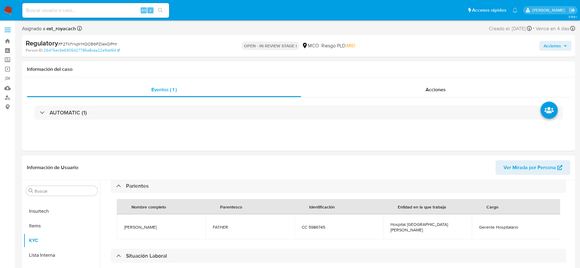
scroll to position [310, 0]
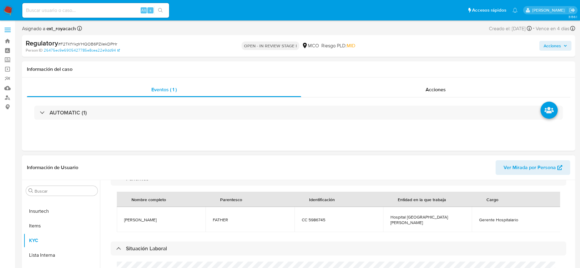
click at [161, 179] on span "Reinaldo Barreto Montaña" at bounding box center [161, 220] width 74 height 6
copy span "Reinaldo Barreto Montaña"
click at [88, 45] on span "# F2TKfYkpYHQOB6PZiIekDPHr" at bounding box center [87, 44] width 59 height 6
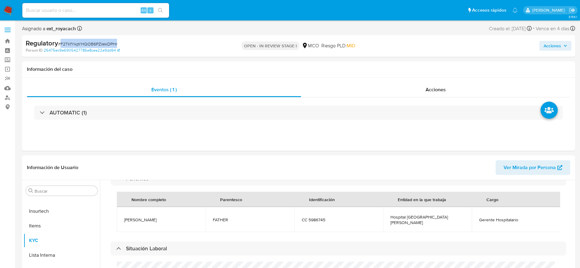
click at [88, 45] on span "# F2TKfYkpYHQOB6PZiIekDPHr" at bounding box center [87, 44] width 59 height 6
copy span "F2TKfYkpYHQOB6PZiIekDPHr"
click at [155, 179] on span "Reinaldo Barreto Montaña" at bounding box center [161, 220] width 74 height 6
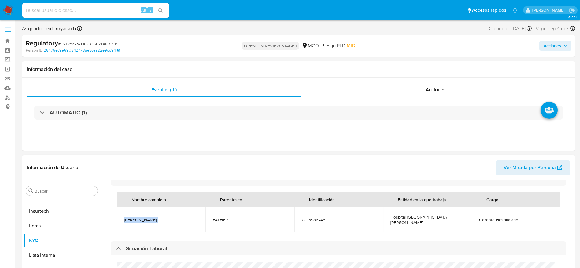
click at [155, 179] on span "Reinaldo Barreto Montaña" at bounding box center [161, 220] width 74 height 6
copy span "Reinaldo Barreto Montaña"
click at [319, 179] on span "CC 5986745" at bounding box center [339, 220] width 74 height 6
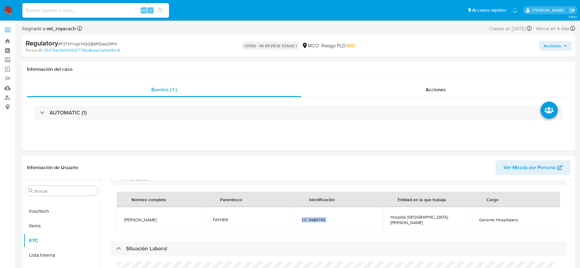
copy span "CC 5986745"
click at [152, 179] on span "Reinaldo Barreto Montaña" at bounding box center [161, 220] width 74 height 6
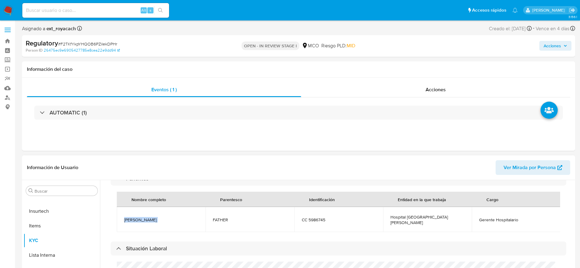
copy span "Reinaldo Barreto Montaña"
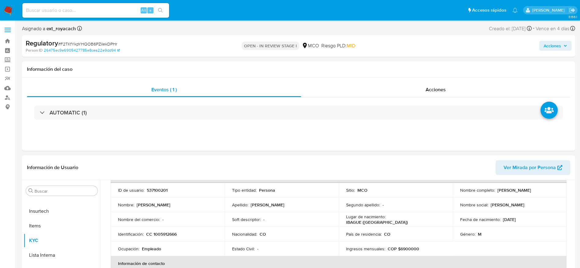
scroll to position [0, 0]
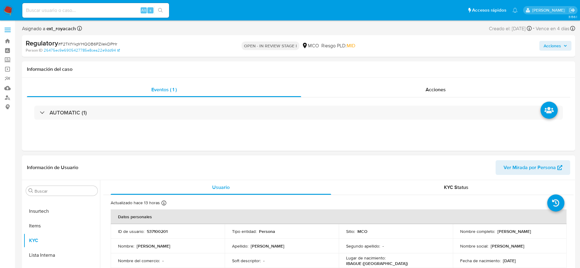
drag, startPoint x: 520, startPoint y: 231, endPoint x: 549, endPoint y: 232, distance: 29.7
click at [386, 179] on div "Nombre completo : Juan David Barreto Grattz" at bounding box center [509, 232] width 99 height 6
drag, startPoint x: 549, startPoint y: 232, endPoint x: 496, endPoint y: 233, distance: 53.5
click at [386, 179] on div "Nombre completo : Juan David Barreto Grattz" at bounding box center [509, 232] width 99 height 6
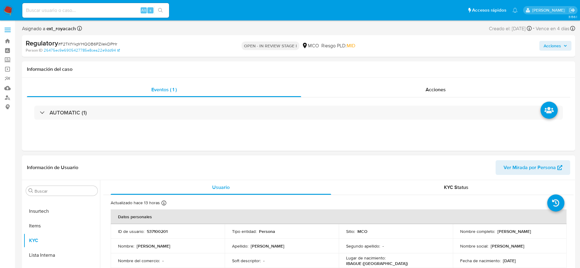
copy p "[PERSON_NAME]"
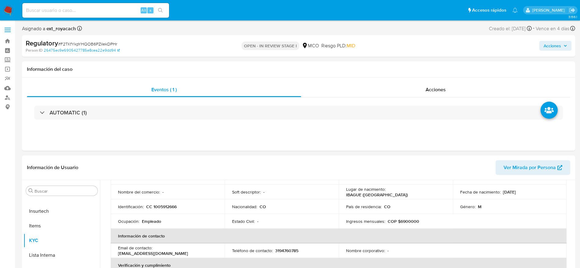
scroll to position [66, 0]
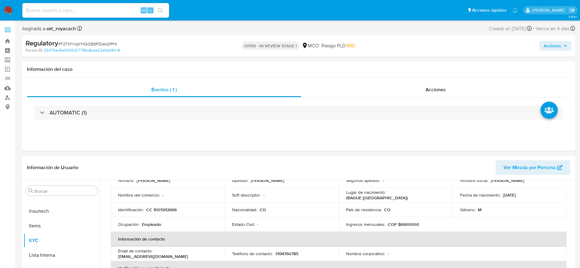
click at [164, 179] on p "CC 1005912666" at bounding box center [161, 210] width 31 height 6
copy p "1005912666"
click at [164, 179] on p "CC 1005912666" at bounding box center [161, 210] width 31 height 6
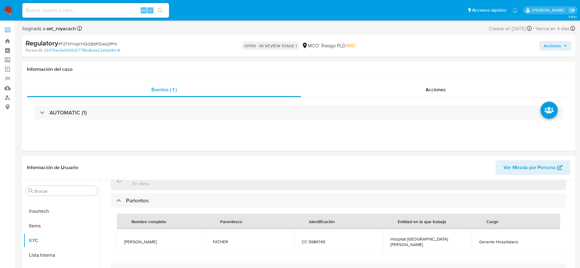
scroll to position [288, 0]
click at [163, 179] on span "Reinaldo Barreto Montaña" at bounding box center [161, 242] width 74 height 6
copy span "Reinaldo Barreto Montaña"
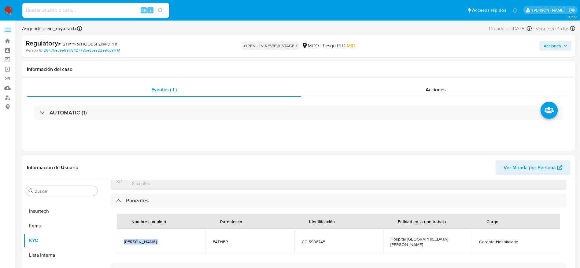
copy span "Reinaldo Barreto Montaña"
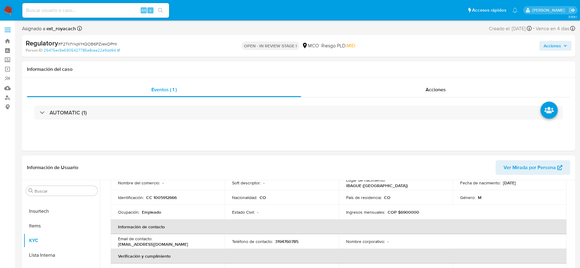
scroll to position [0, 0]
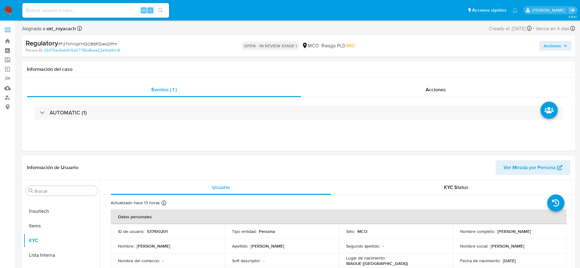
drag, startPoint x: 548, startPoint y: 233, endPoint x: 496, endPoint y: 232, distance: 51.4
click at [386, 179] on div "Nombre completo : Juan David Barreto Grattz" at bounding box center [509, 232] width 99 height 6
copy p "[PERSON_NAME]"
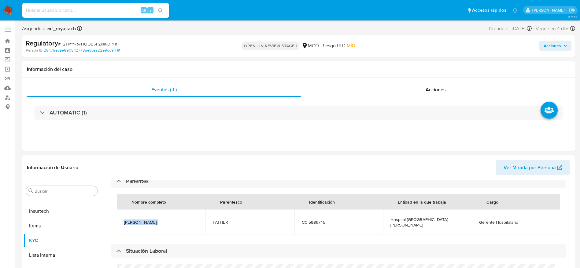
scroll to position [308, 0]
click at [157, 179] on span "Reinaldo Barreto Montaña" at bounding box center [161, 222] width 74 height 6
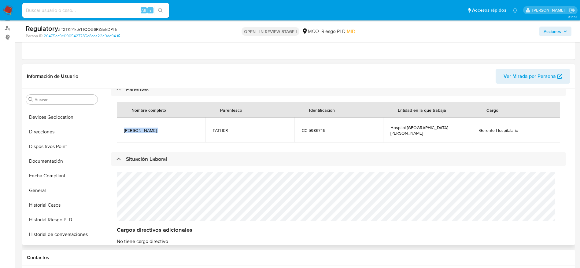
scroll to position [62, 0]
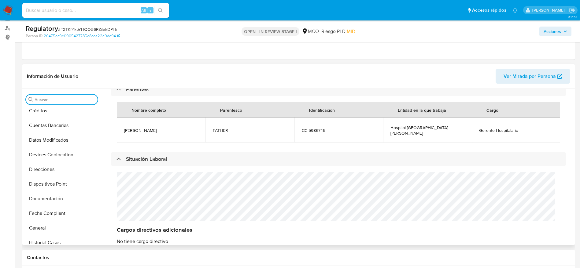
click at [52, 100] on input "Buscar" at bounding box center [65, 100] width 61 height 6
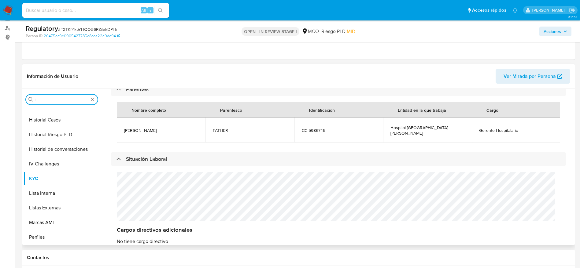
scroll to position [0, 0]
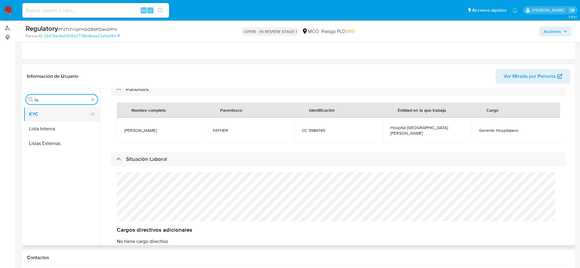
type input "lis"
click at [50, 120] on button "KYC" at bounding box center [60, 114] width 72 height 15
click at [57, 130] on button "Lista Interna" at bounding box center [60, 129] width 72 height 15
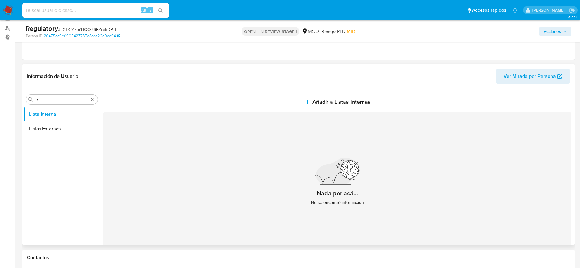
click at [327, 90] on section at bounding box center [338, 172] width 470 height 167
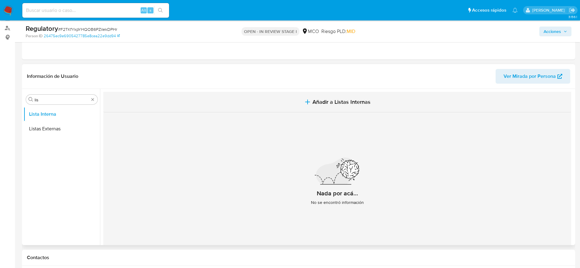
click at [312, 96] on button "Añadir a Listas Internas" at bounding box center [337, 102] width 468 height 20
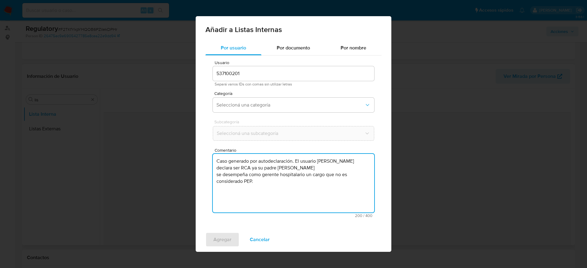
click at [239, 166] on textarea "Caso generado por autodeclaración. El usuario Juan David Barreto Grattz declara…" at bounding box center [293, 183] width 161 height 59
type textarea "Caso generado por autodeclaración. El usuario Juan David Barreto Grattz declara…"
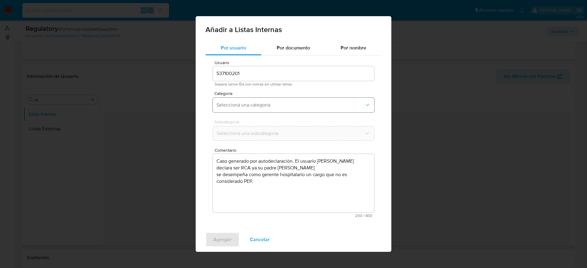
click at [259, 111] on button "Seleccioná una categoría" at bounding box center [293, 105] width 161 height 15
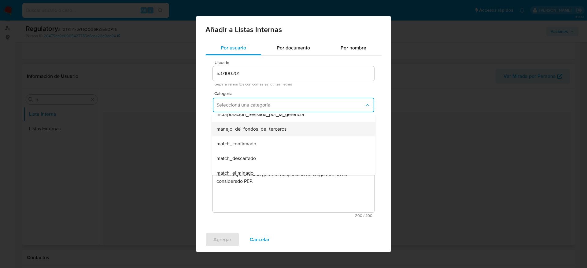
scroll to position [23, 0]
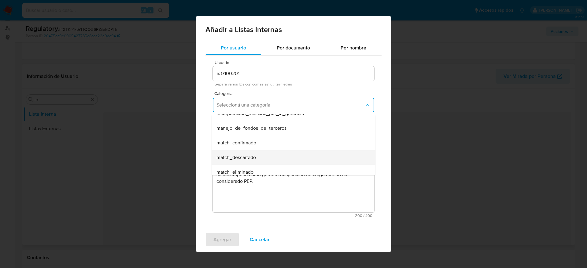
click at [250, 155] on span "match_descartado" at bounding box center [235, 158] width 39 height 6
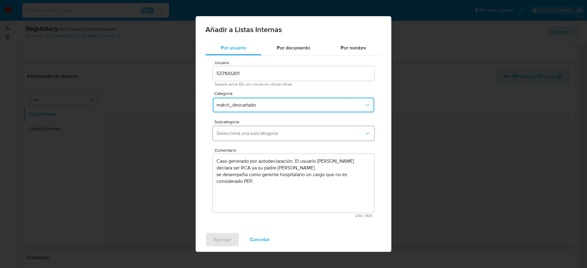
click at [281, 128] on button "Seleccioná una subcategoría" at bounding box center [293, 133] width 161 height 15
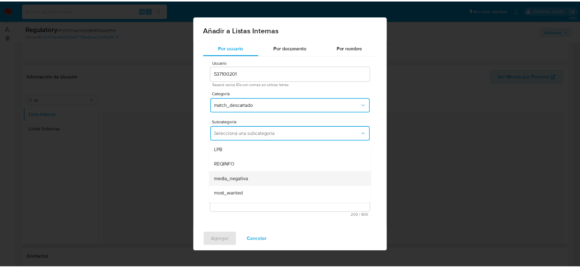
scroll to position [42, 0]
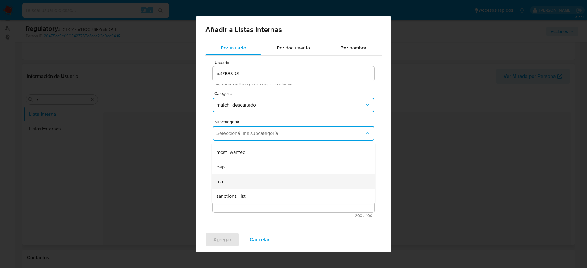
click at [227, 178] on div "rca" at bounding box center [291, 182] width 150 height 15
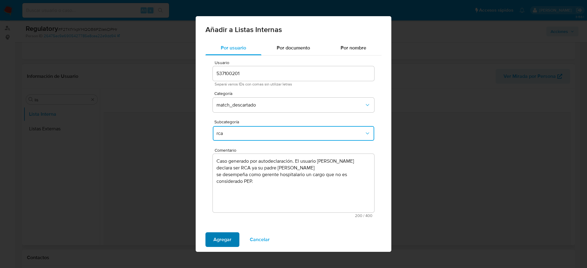
click at [227, 179] on span "Agregar" at bounding box center [222, 239] width 18 height 13
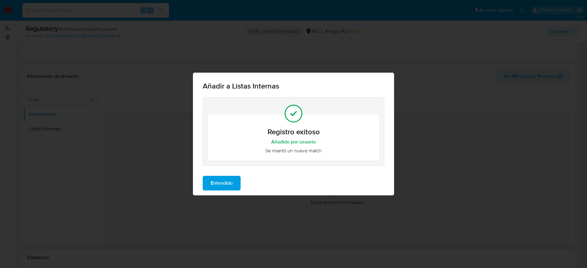
click at [223, 179] on span "Entendido" at bounding box center [222, 183] width 22 height 13
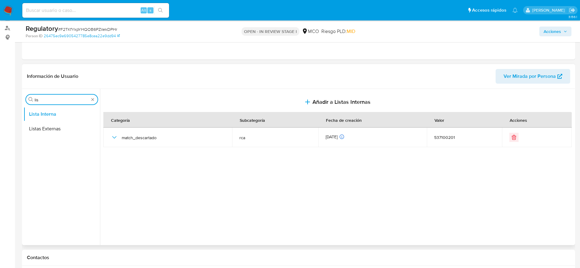
click at [63, 101] on input "lis" at bounding box center [62, 100] width 54 height 6
type input "arc"
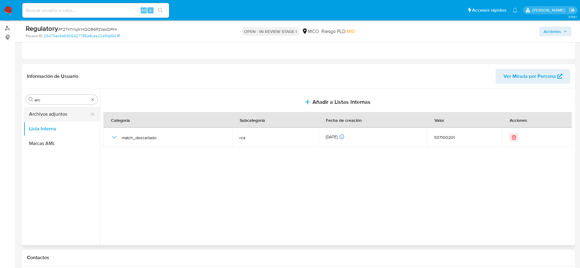
click at [64, 112] on button "Archivos adjuntos" at bounding box center [60, 114] width 72 height 15
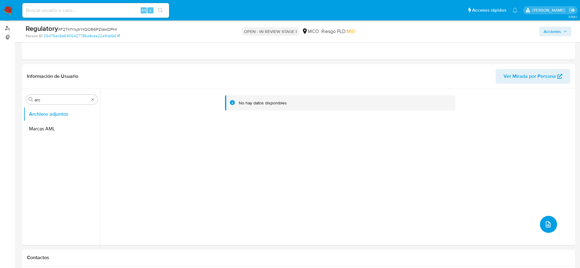
click at [386, 179] on icon "upload-file" at bounding box center [548, 225] width 5 height 6
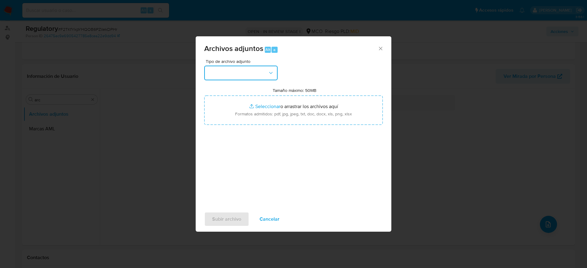
click at [243, 70] on button "button" at bounding box center [240, 73] width 73 height 15
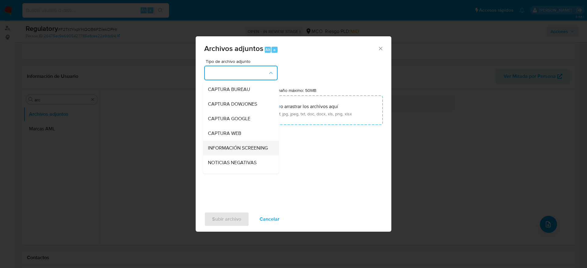
click at [239, 151] on span "INFORMACIÓN SCREENING" at bounding box center [238, 148] width 60 height 6
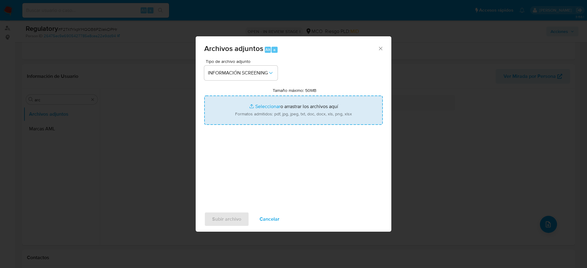
click at [277, 113] on input "Tamaño máximo: 50MB Seleccionar archivos" at bounding box center [293, 110] width 179 height 29
type input "C:\fakepath\_Juan David Barreto Grattz_ - Buscar con Google.pdf"
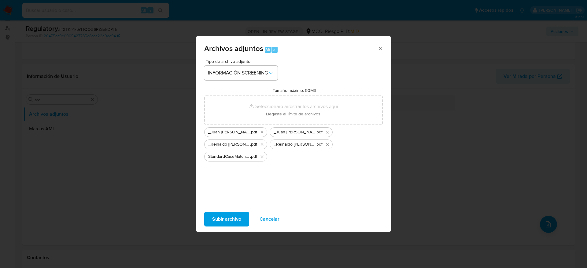
click at [230, 179] on span "Subir archivo" at bounding box center [226, 219] width 29 height 13
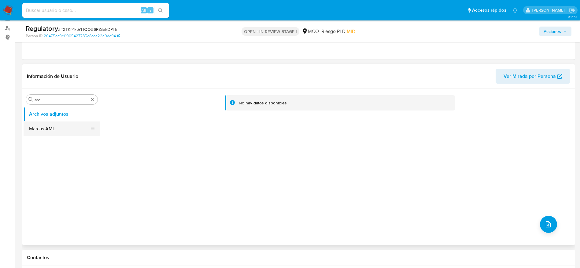
click at [49, 135] on button "Marcas AML" at bounding box center [60, 129] width 72 height 15
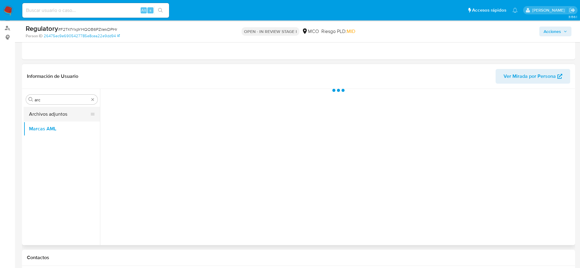
click at [67, 120] on button "Archivos adjuntos" at bounding box center [60, 114] width 72 height 15
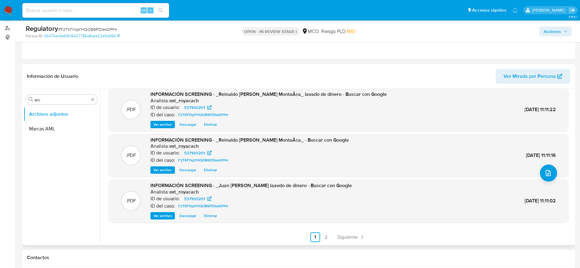
scroll to position [0, 0]
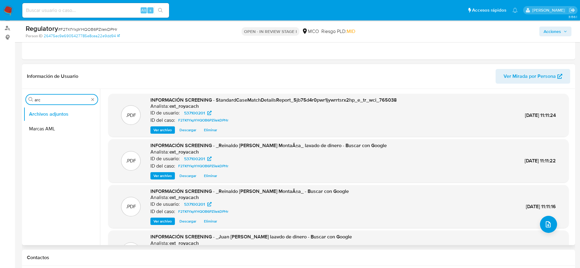
click at [62, 99] on input "arc" at bounding box center [62, 100] width 54 height 6
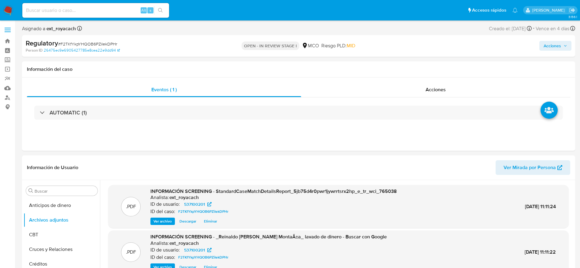
click at [386, 44] on span "Acciones" at bounding box center [552, 46] width 17 height 10
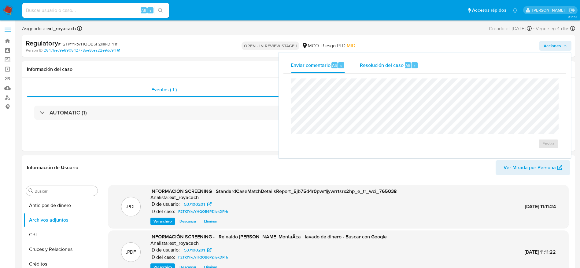
click at [386, 62] on span "Resolución del caso" at bounding box center [382, 65] width 44 height 7
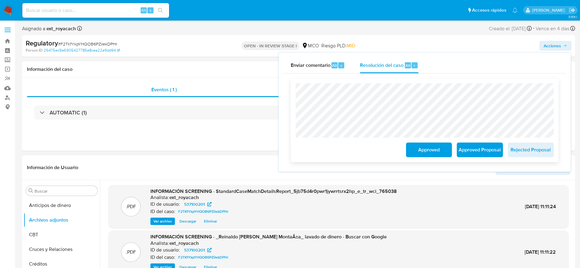
click at [386, 149] on span "Approved" at bounding box center [429, 149] width 30 height 13
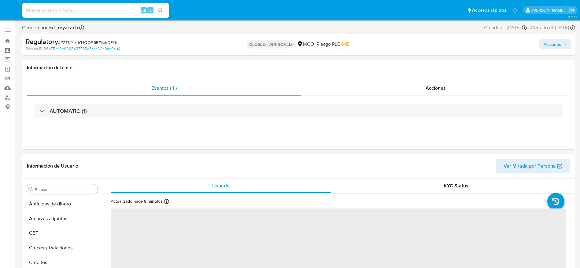
select select "10"
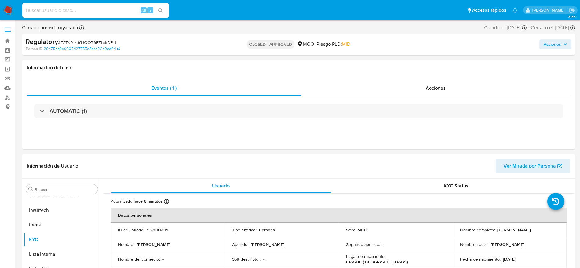
scroll to position [258, 0]
